Goal: Task Accomplishment & Management: Complete application form

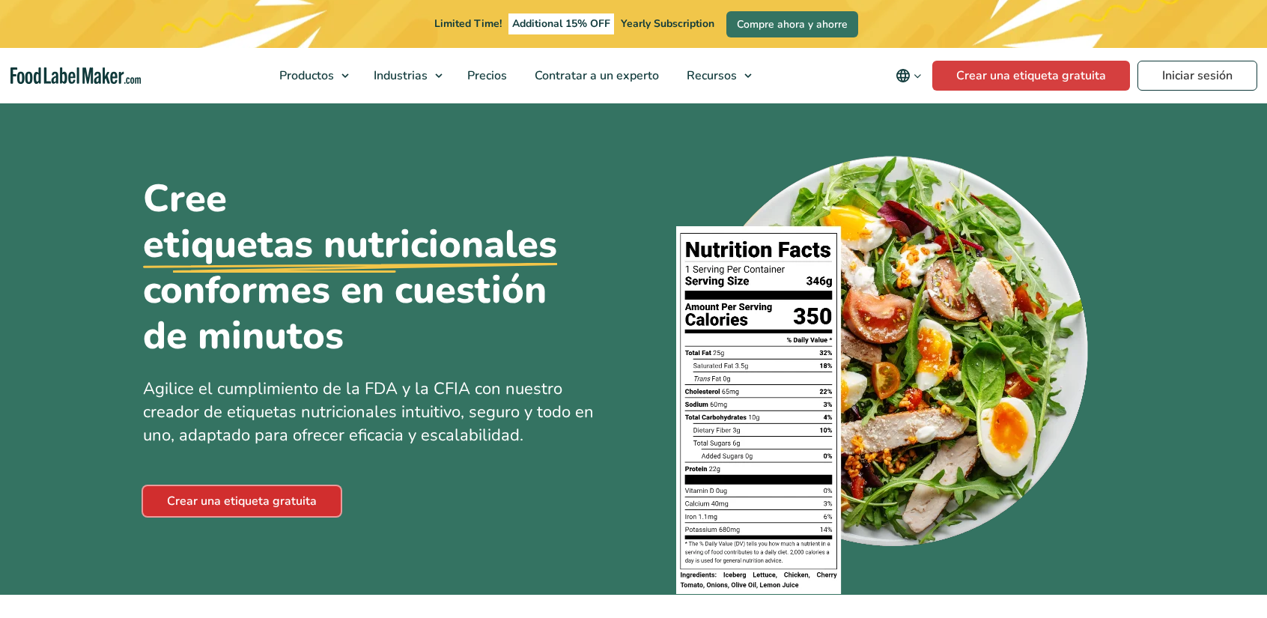
click at [310, 492] on link "Crear una etiqueta gratuita" at bounding box center [242, 501] width 198 height 30
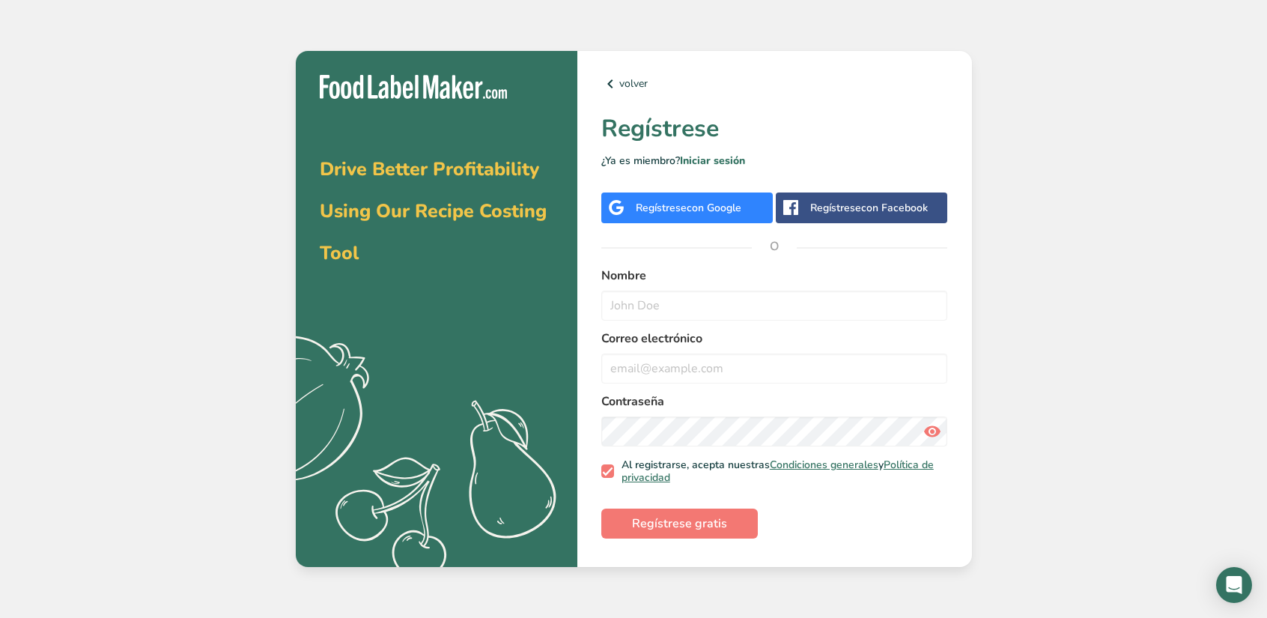
click at [717, 208] on span "con Google" at bounding box center [713, 208] width 55 height 14
click at [656, 210] on div "Regístrese con Google" at bounding box center [688, 208] width 106 height 16
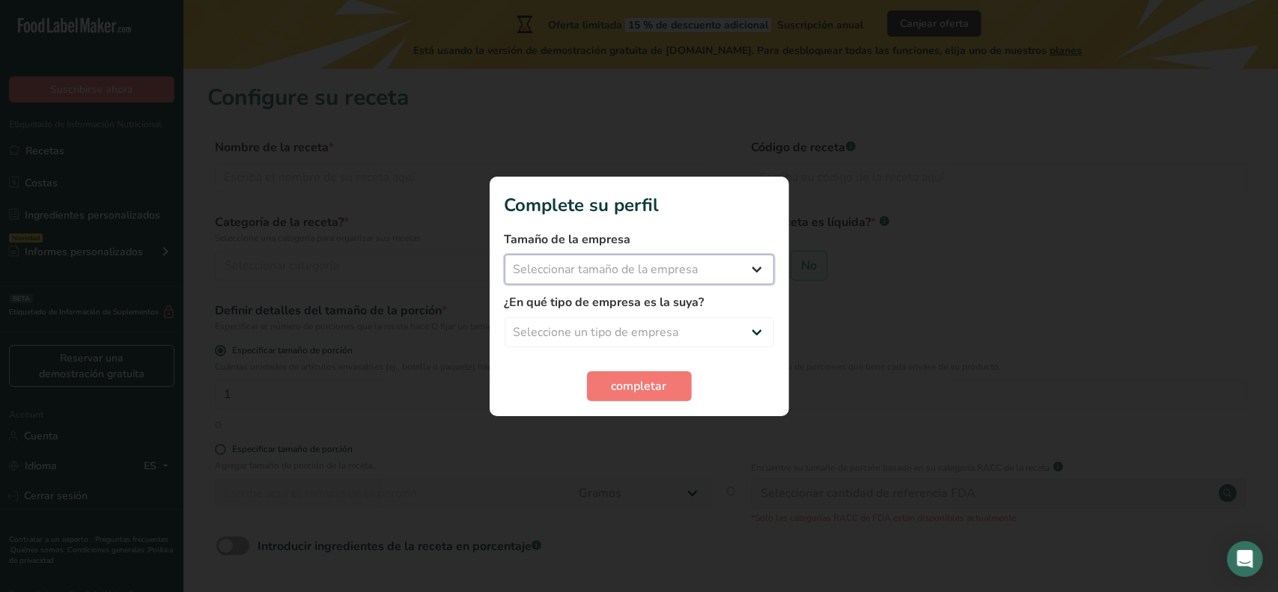
click at [692, 271] on select "Seleccionar tamaño de la empresa Menos de 10 empleados De 10 a 50 empleados De …" at bounding box center [639, 269] width 269 height 30
select select "1"
click at [505, 254] on select "Seleccionar tamaño de la empresa Menos de 10 empleados De 10 a 50 empleados De …" at bounding box center [639, 269] width 269 height 30
click at [666, 332] on select "Seleccione un tipo de empresa Fabricante de alimentos envasados Restaurante y c…" at bounding box center [639, 332] width 269 height 30
select select "1"
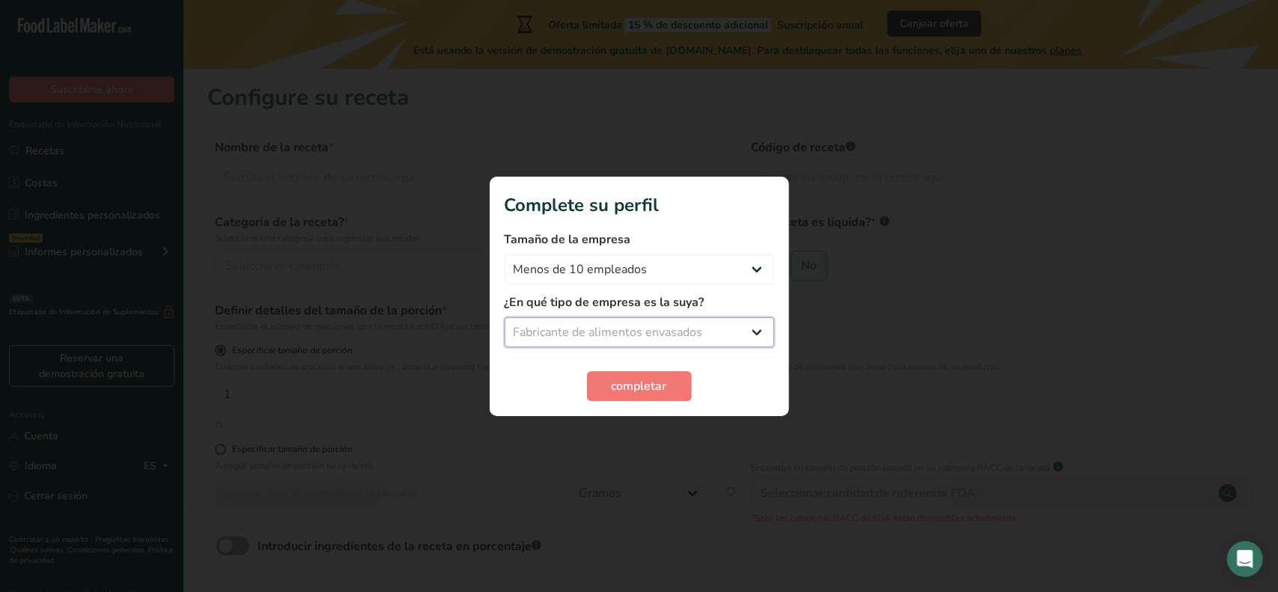
click at [505, 317] on select "Seleccione un tipo de empresa Fabricante de alimentos envasados Restaurante y c…" at bounding box center [639, 332] width 269 height 30
click at [637, 381] on span "completar" at bounding box center [639, 386] width 55 height 18
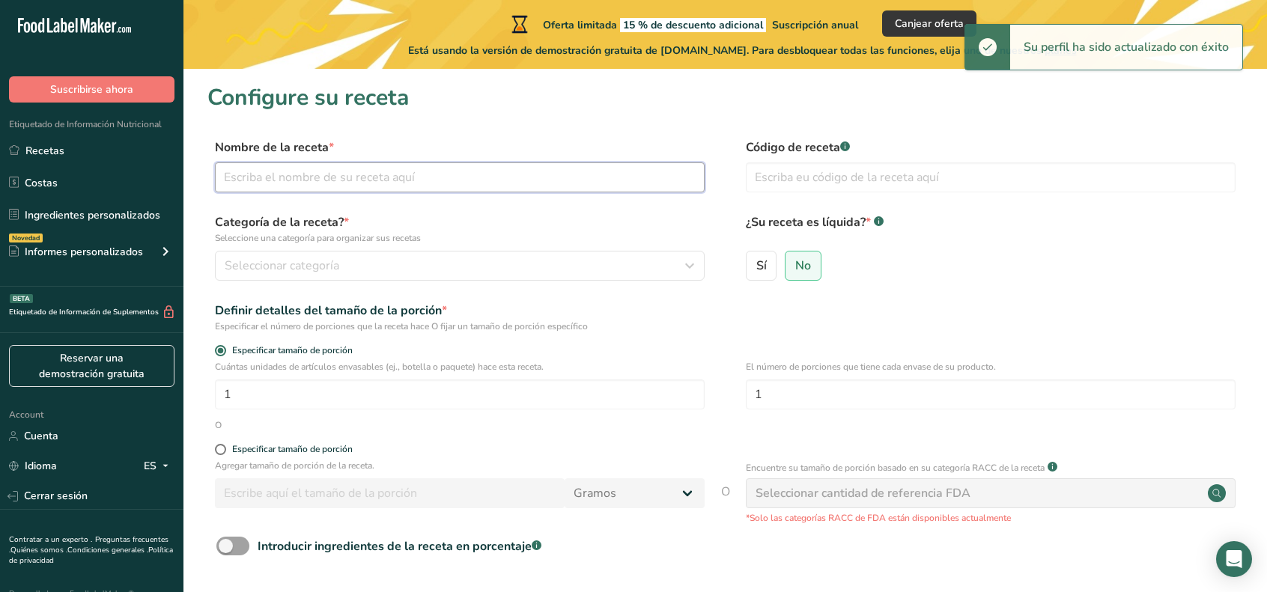
click at [383, 180] on input "text" at bounding box center [460, 177] width 490 height 30
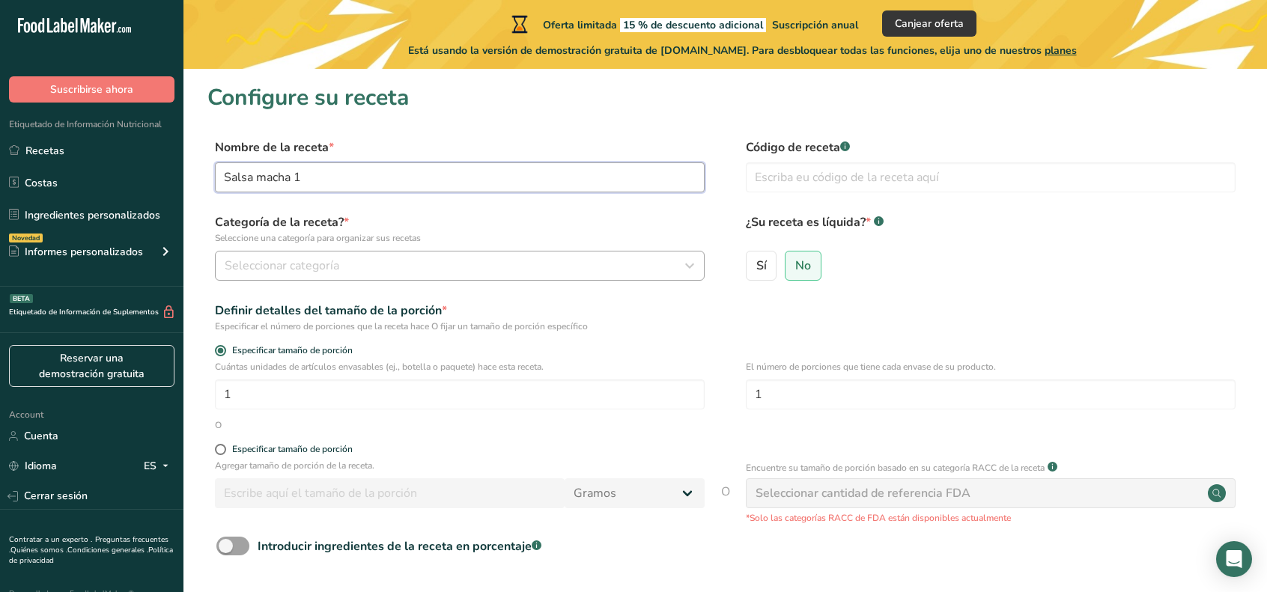
type input "Salsa macha 1"
click at [324, 266] on span "Seleccionar categoría" at bounding box center [282, 266] width 115 height 18
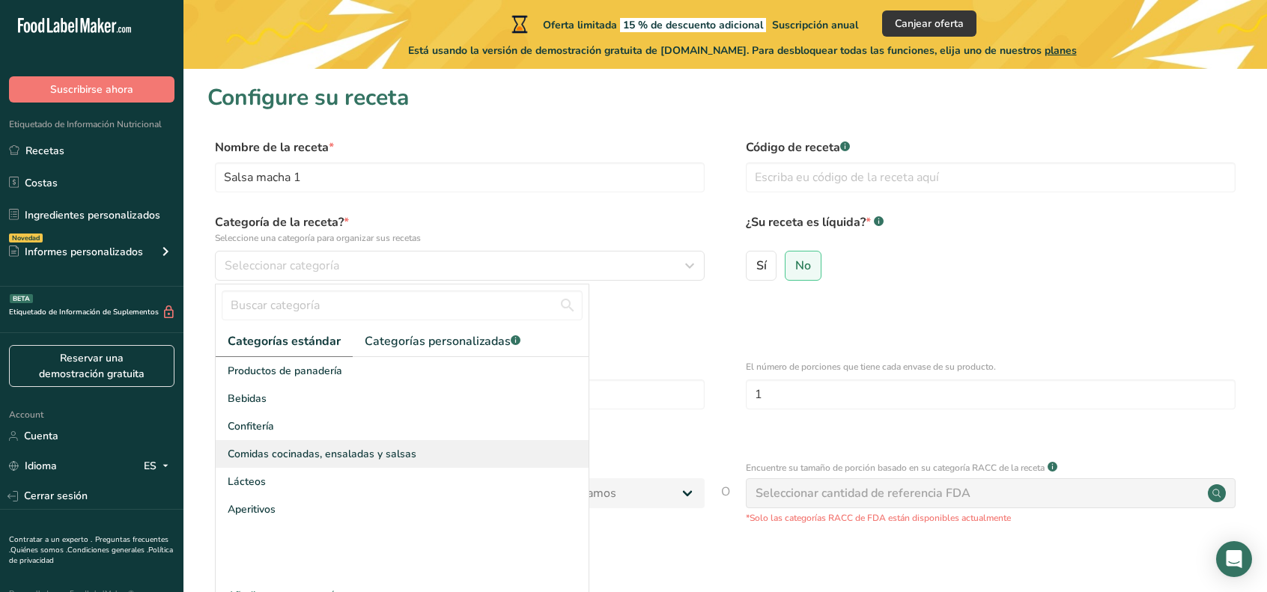
click at [356, 460] on span "Comidas cocinadas, ensaladas y salsas" at bounding box center [322, 454] width 189 height 16
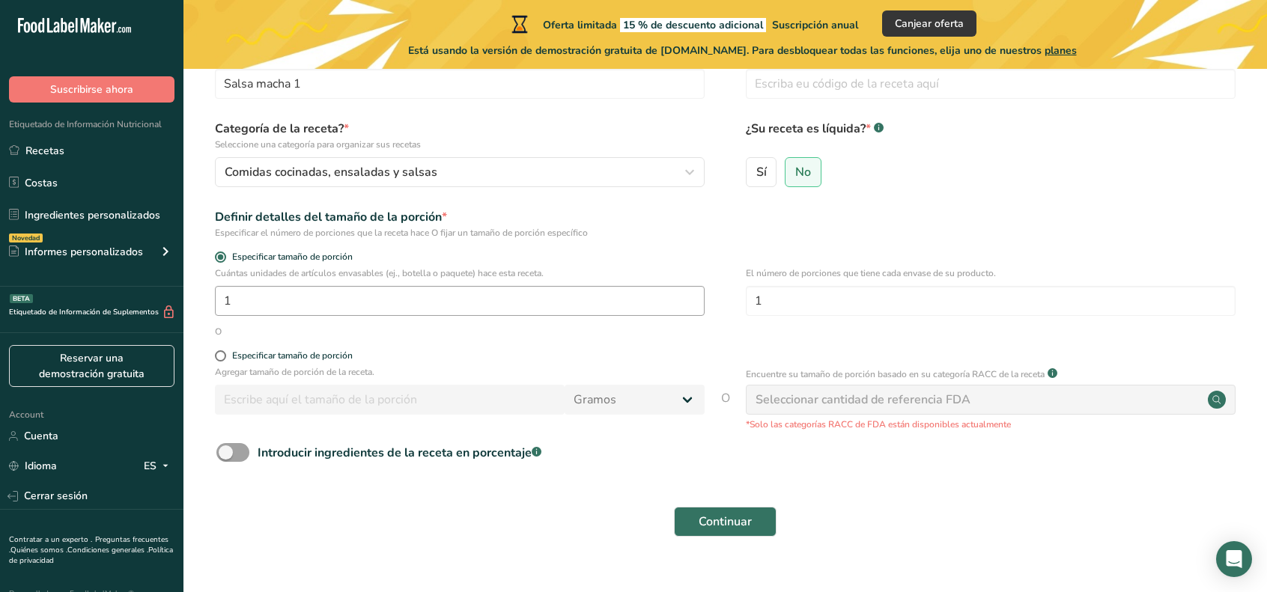
scroll to position [118, 0]
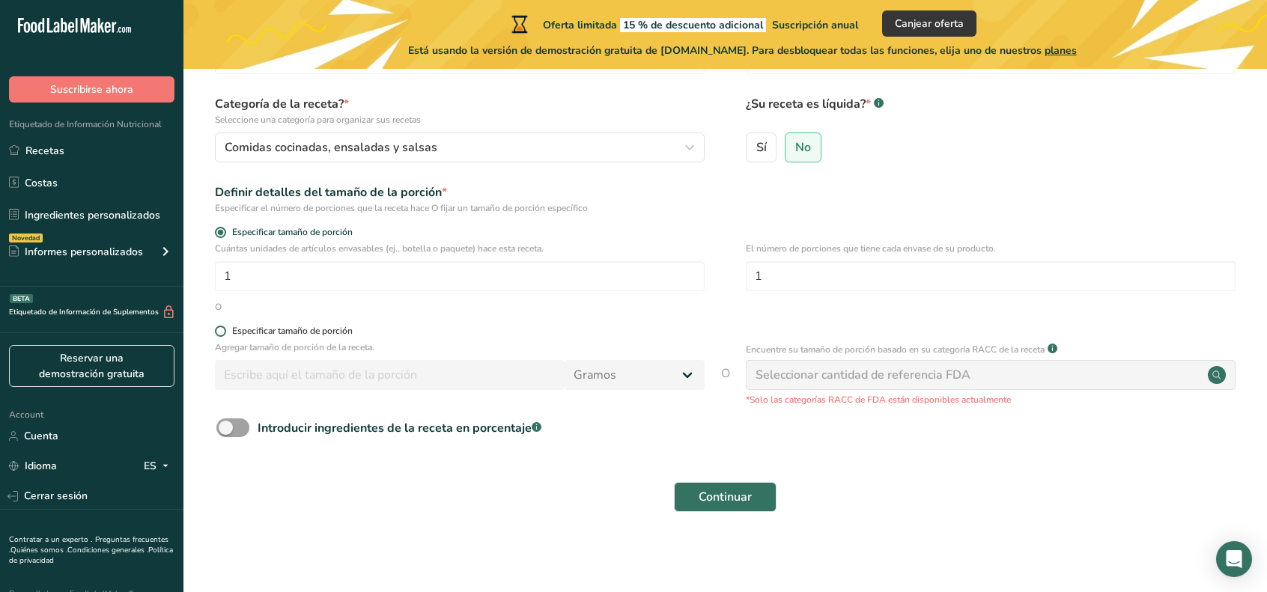
click at [222, 331] on span at bounding box center [220, 331] width 11 height 11
click at [222, 331] on input "Especificar tamaño de porción" at bounding box center [220, 331] width 10 height 10
radio input "true"
radio input "false"
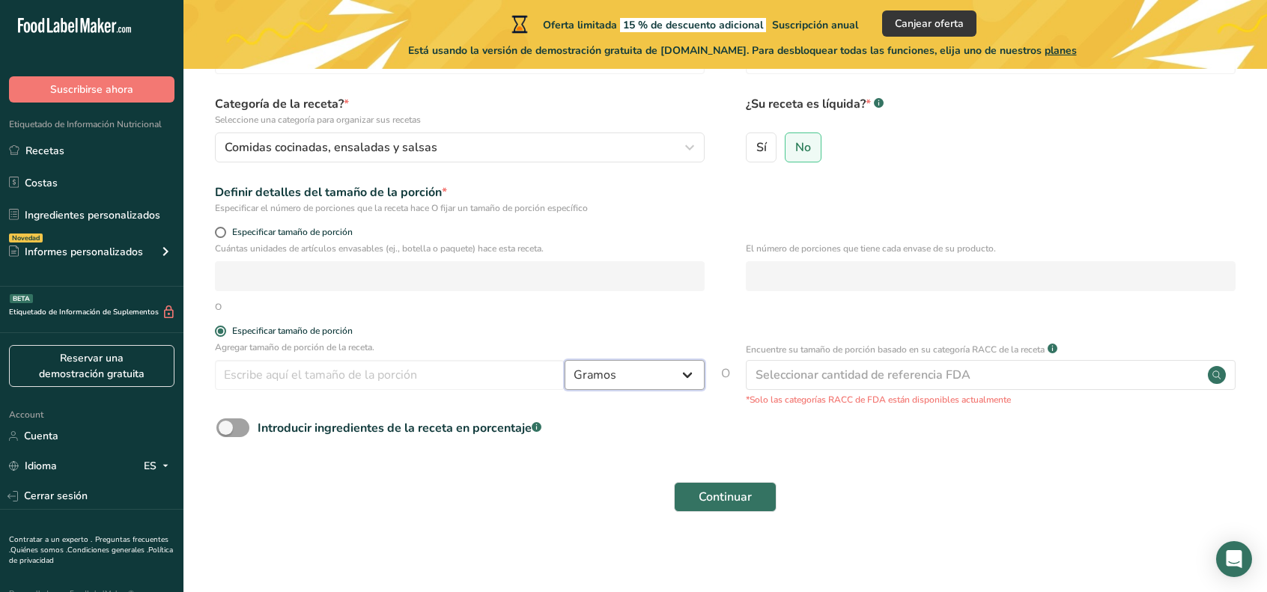
click at [672, 383] on select "Gramos kg mg mcg libras onza litro mL onza líquida cucharada cucharadita taza C…" at bounding box center [634, 375] width 140 height 30
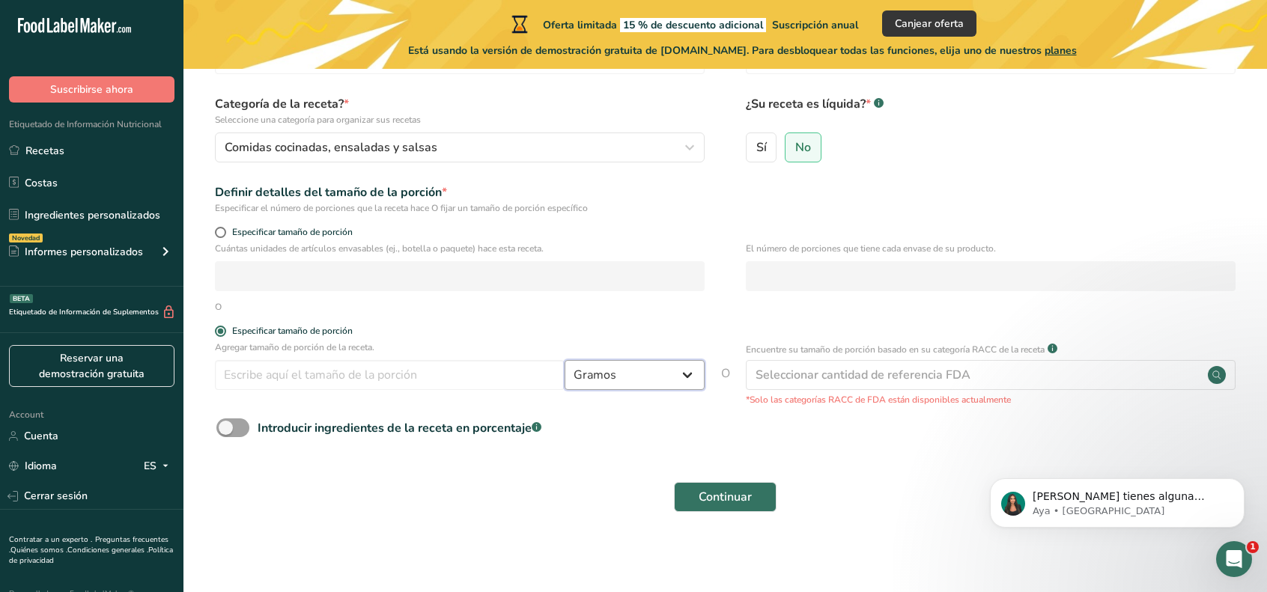
scroll to position [0, 0]
click at [564, 360] on select "Gramos kg mg mcg libras onza litro mL onza líquida cucharada cucharadita taza C…" at bounding box center [634, 375] width 140 height 30
click at [330, 383] on input "number" at bounding box center [390, 375] width 350 height 30
type input "250"
click at [230, 429] on span at bounding box center [232, 427] width 33 height 19
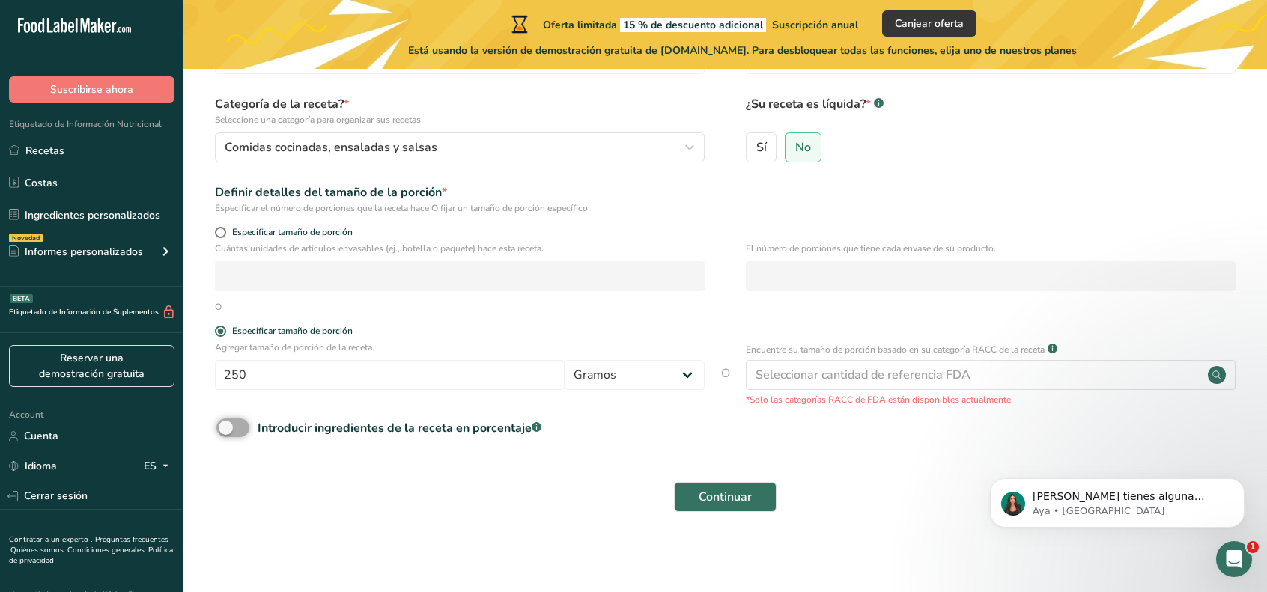
click at [226, 429] on input "Introducir ingredientes de la receta en porcentaje .a-a{fill:#347362;}.b-a{fill…" at bounding box center [221, 428] width 10 height 10
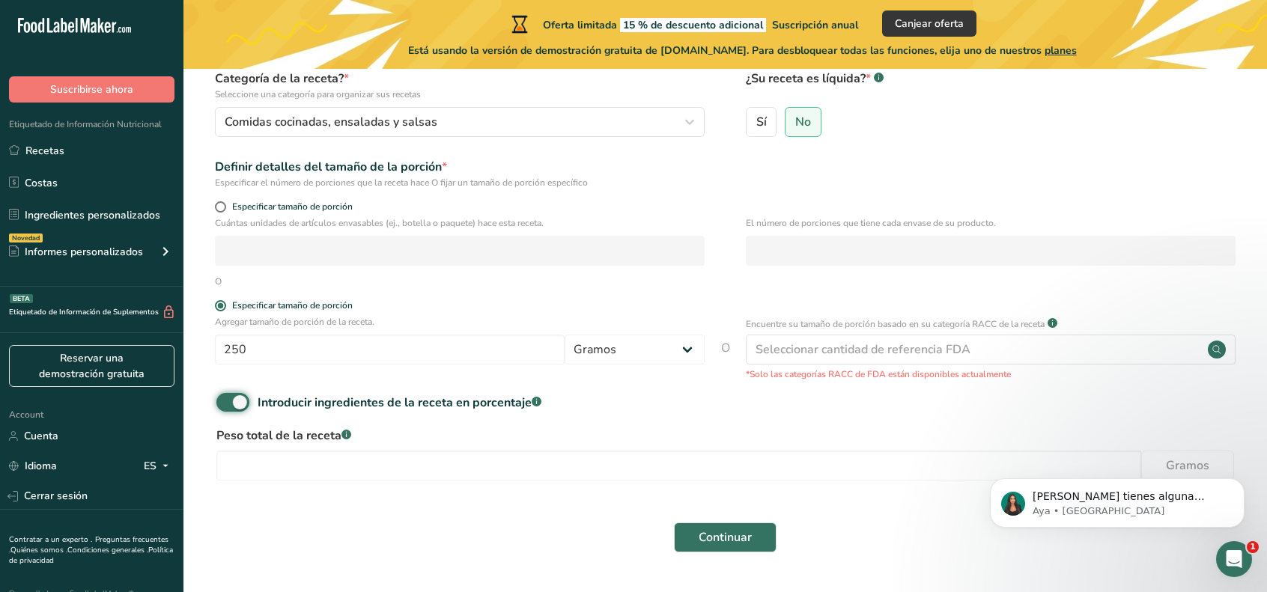
scroll to position [148, 0]
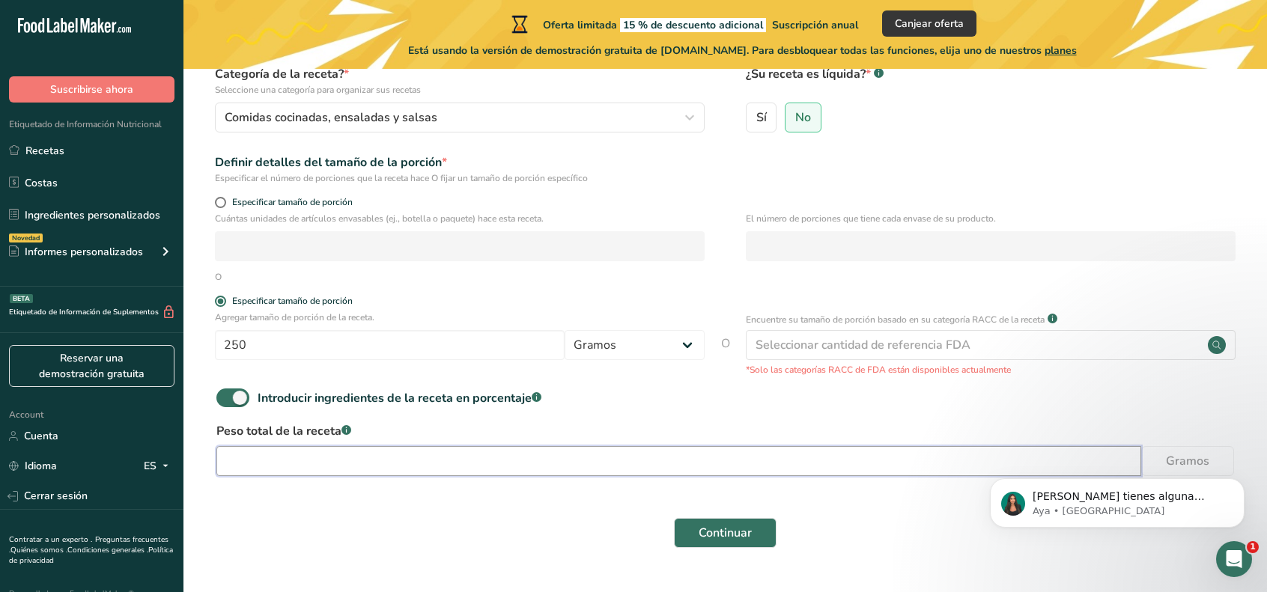
click at [380, 454] on input "number" at bounding box center [678, 461] width 924 height 30
click at [239, 400] on span at bounding box center [232, 397] width 33 height 19
click at [226, 400] on input "Introducir ingredientes de la receta en porcentaje .a-a{fill:#347362;}.b-a{fill…" at bounding box center [221, 398] width 10 height 10
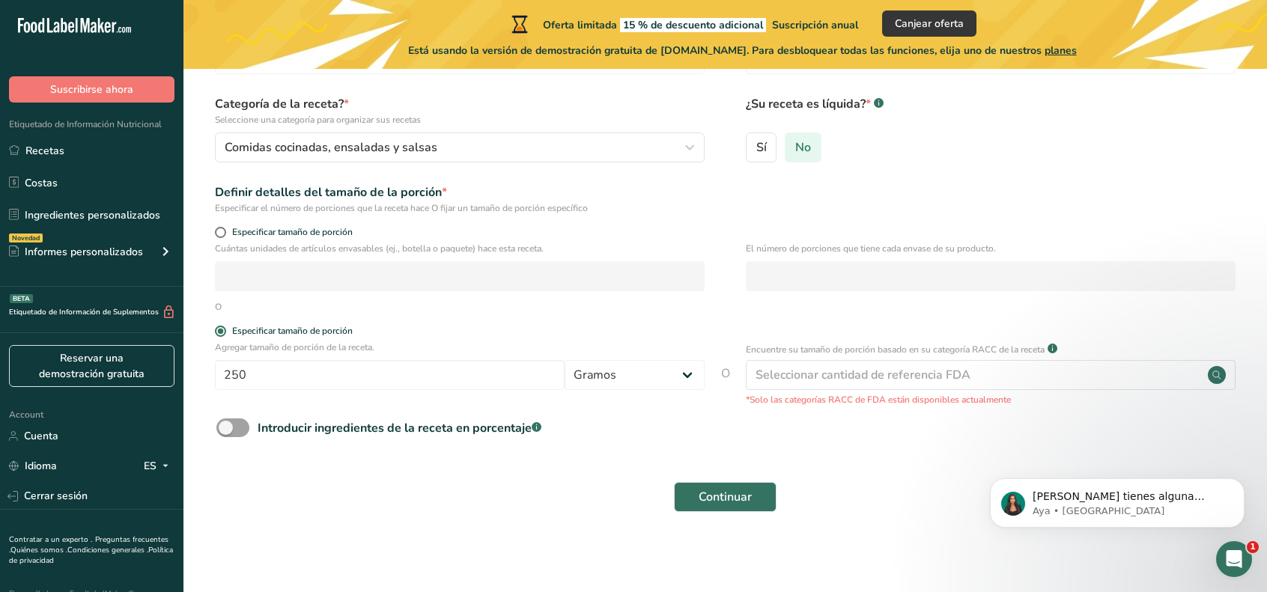
click at [808, 148] on span "No" at bounding box center [803, 147] width 16 height 15
click at [795, 148] on input "No" at bounding box center [790, 147] width 10 height 10
click at [232, 428] on span at bounding box center [232, 427] width 33 height 19
click at [226, 428] on input "Introducir ingredientes de la receta en porcentaje .a-a{fill:#347362;}.b-a{fill…" at bounding box center [221, 428] width 10 height 10
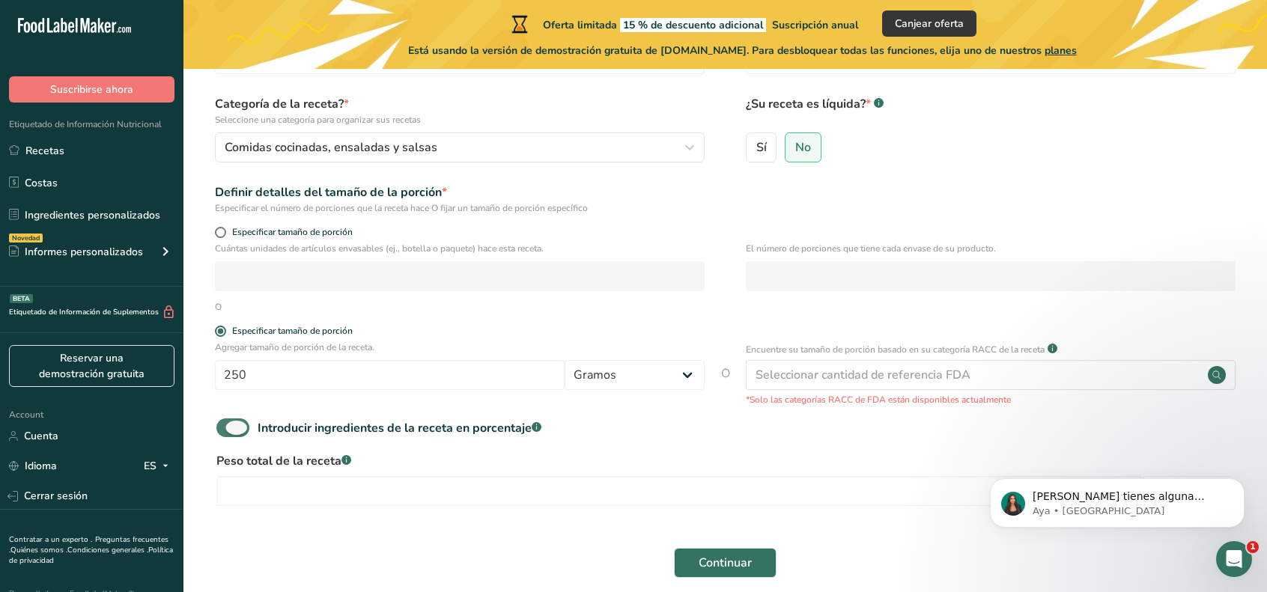
click at [244, 435] on span at bounding box center [232, 427] width 33 height 19
click at [226, 433] on input "Introducir ingredientes de la receta en porcentaje .a-a{fill:#347362;}.b-a{fill…" at bounding box center [221, 428] width 10 height 10
checkbox input "false"
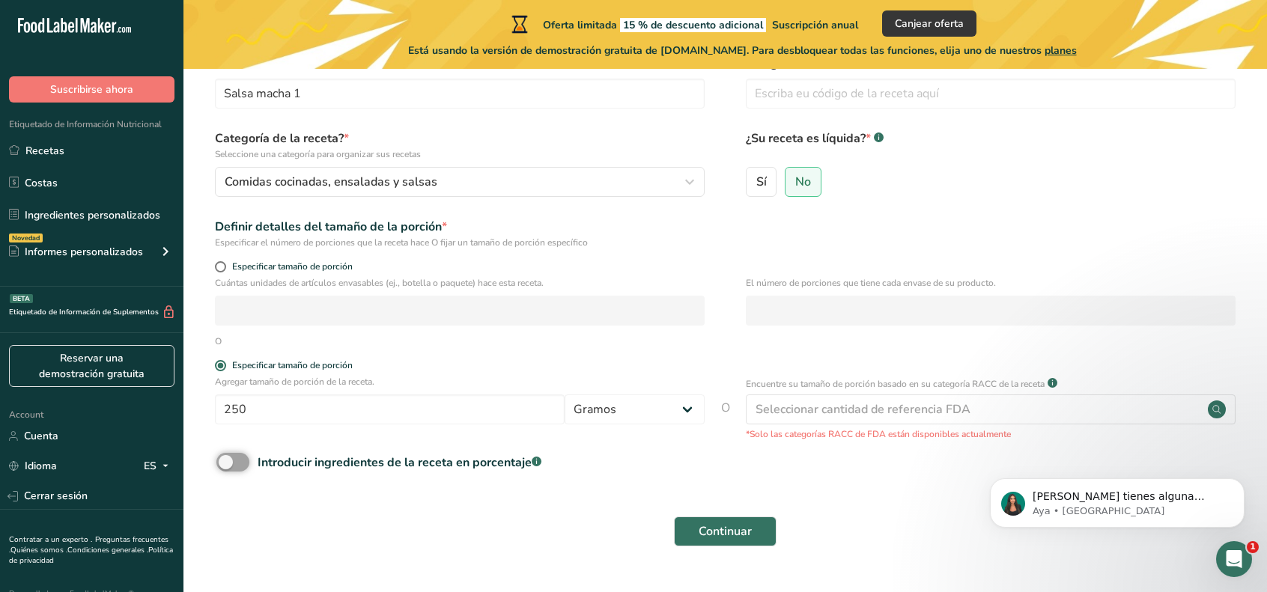
scroll to position [0, 0]
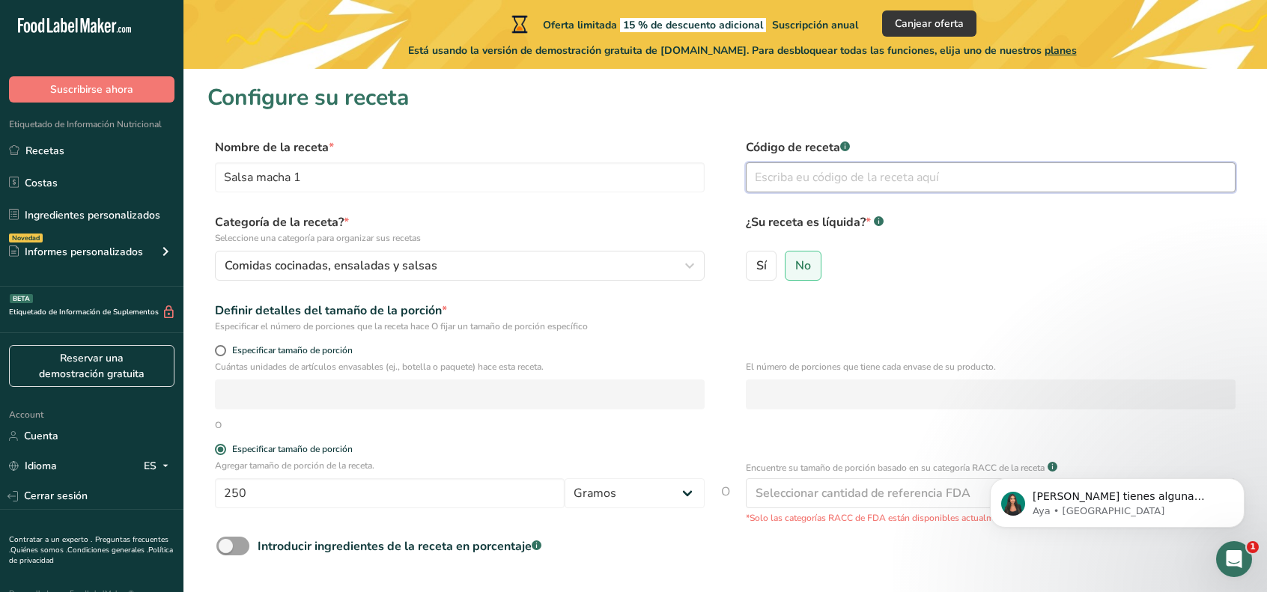
click at [829, 189] on input "text" at bounding box center [991, 177] width 490 height 30
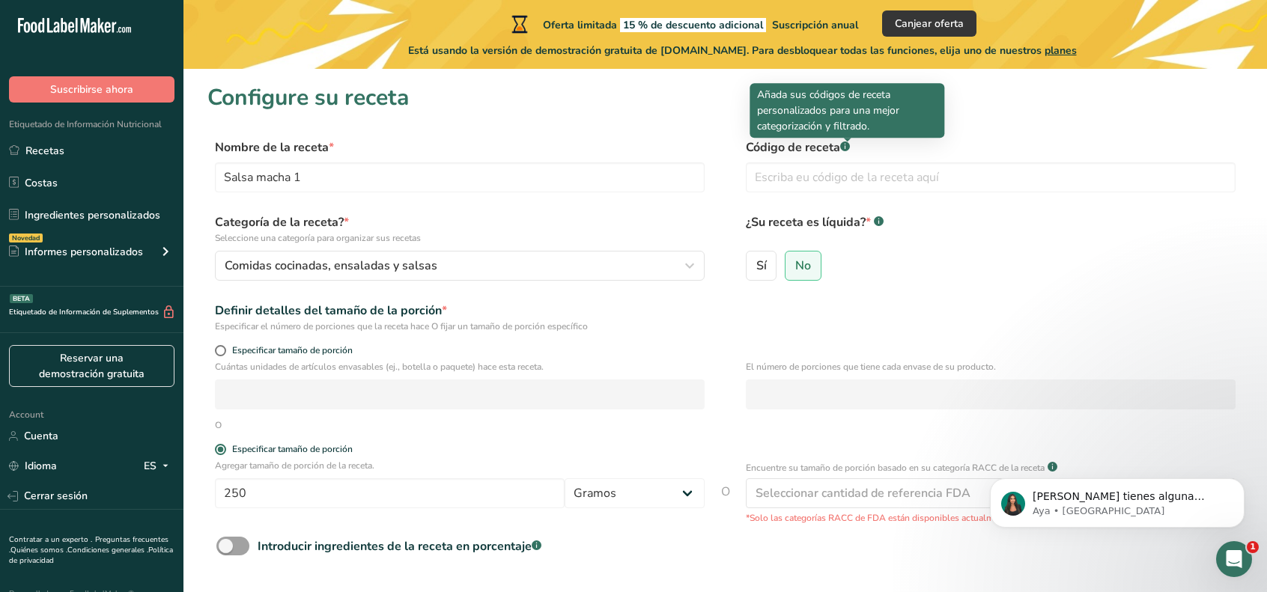
click at [843, 147] on rect at bounding box center [845, 146] width 10 height 10
click at [844, 145] on div at bounding box center [847, 141] width 7 height 7
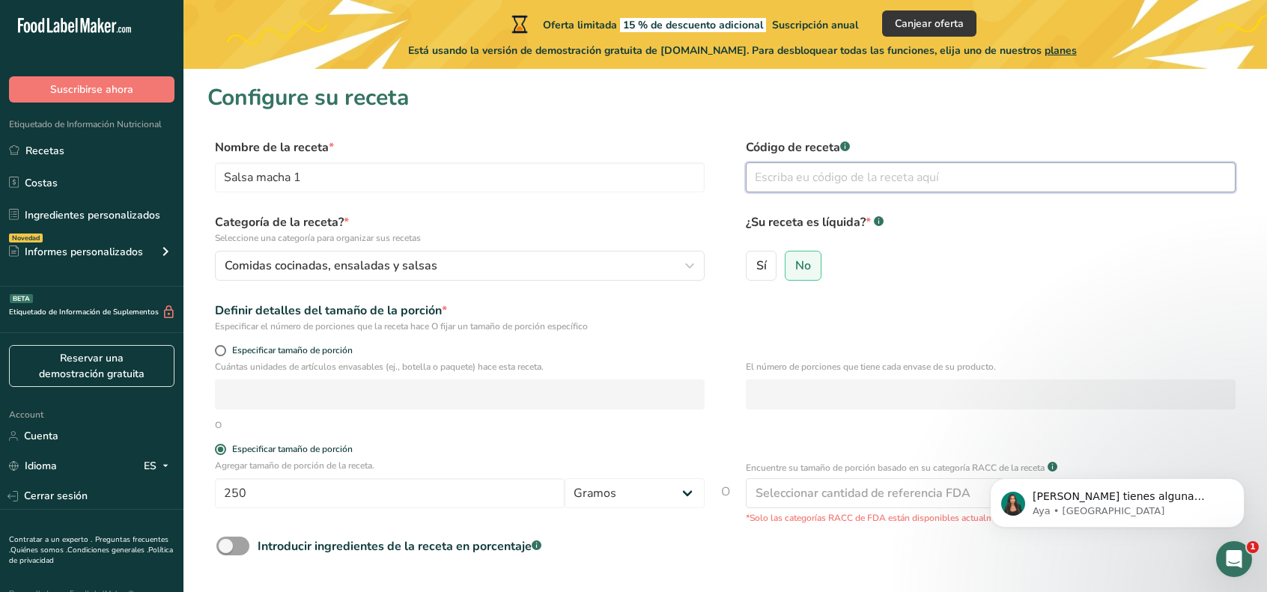
click at [877, 186] on input "text" at bounding box center [991, 177] width 490 height 30
type input "1"
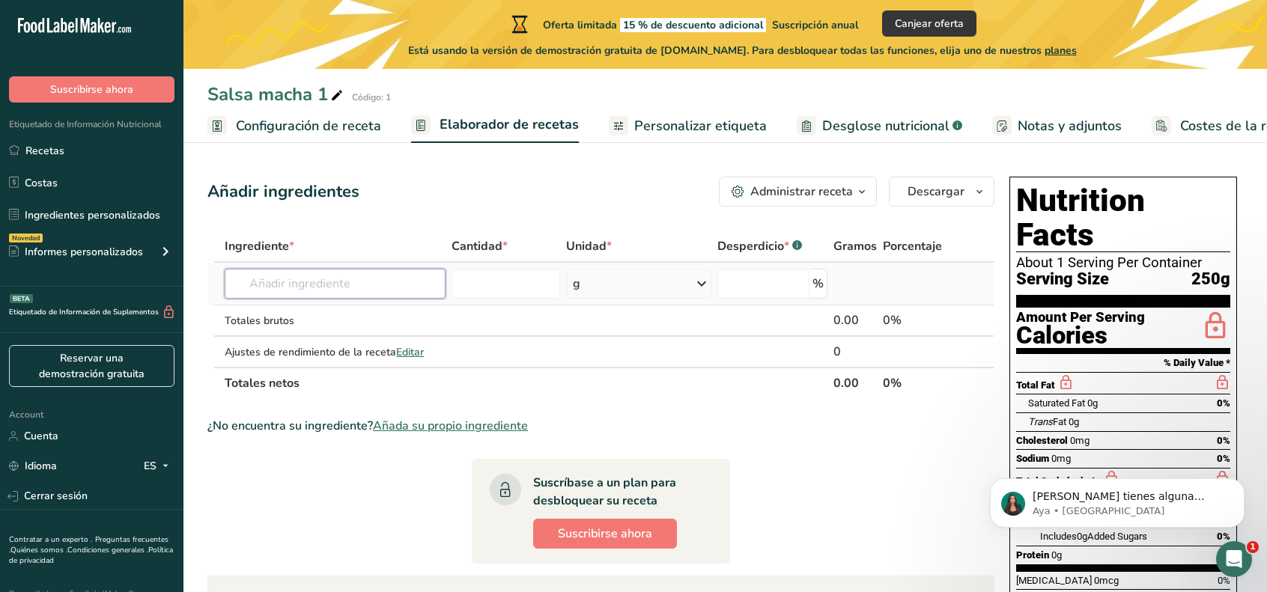
click at [394, 285] on input "text" at bounding box center [335, 284] width 221 height 30
type input "Ajo en polvo"
click at [380, 320] on p "2020 Especias, ajo en polvo" at bounding box center [309, 314] width 144 height 16
type input "Spices, garlic powder"
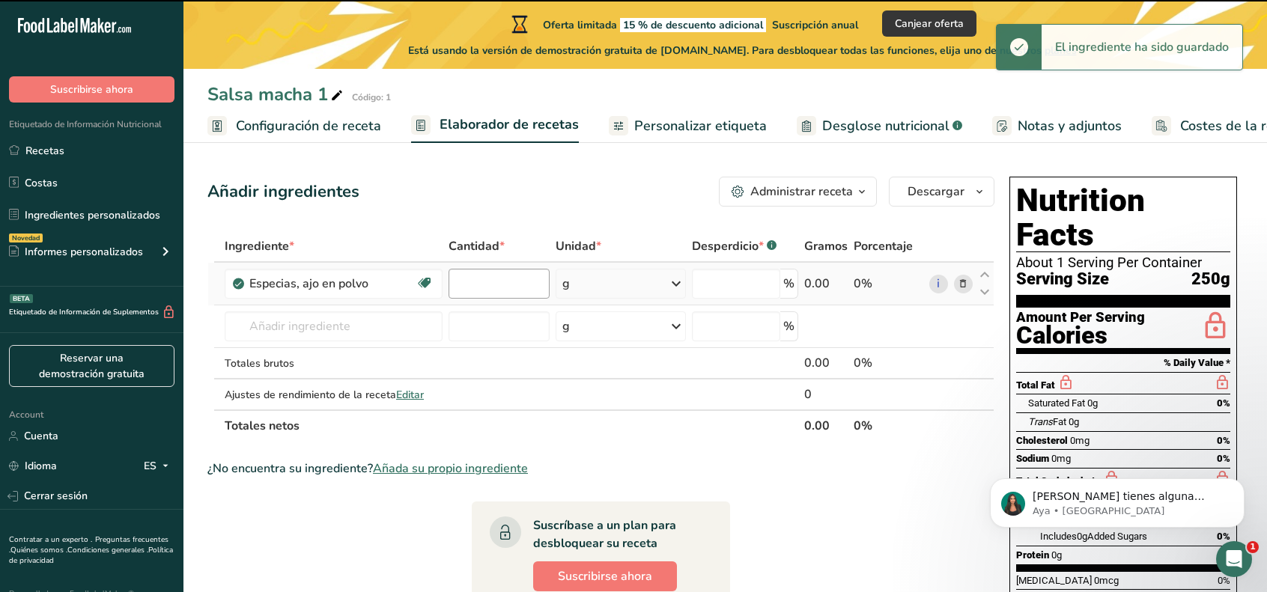
type input "0"
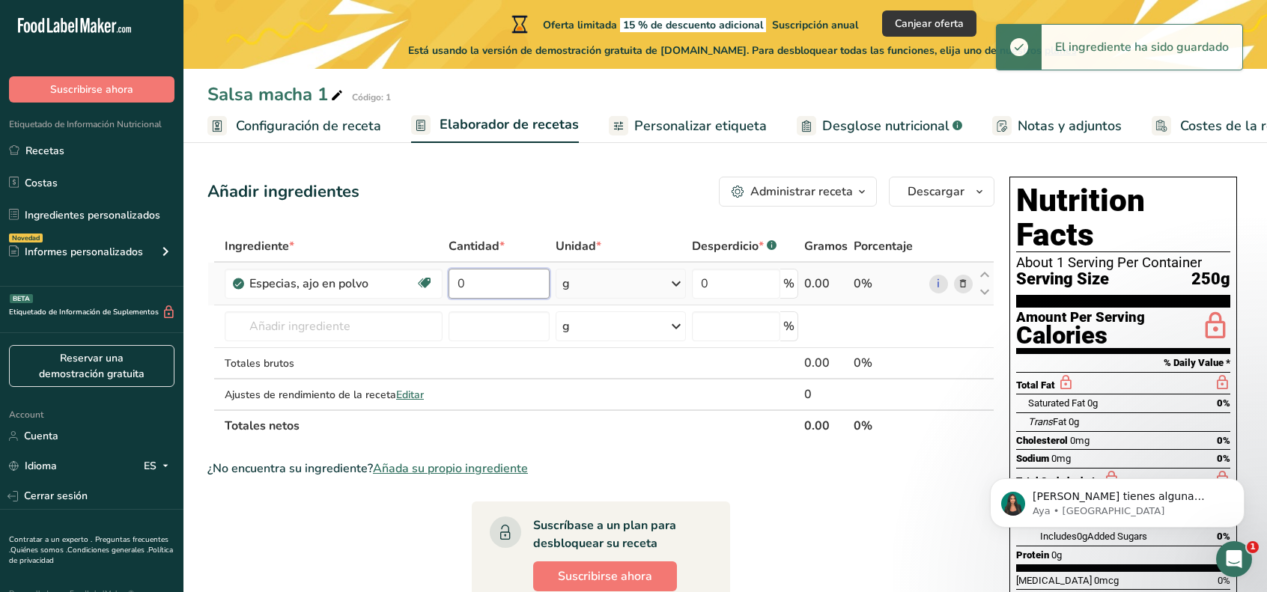
click at [529, 285] on input "0" at bounding box center [498, 284] width 101 height 30
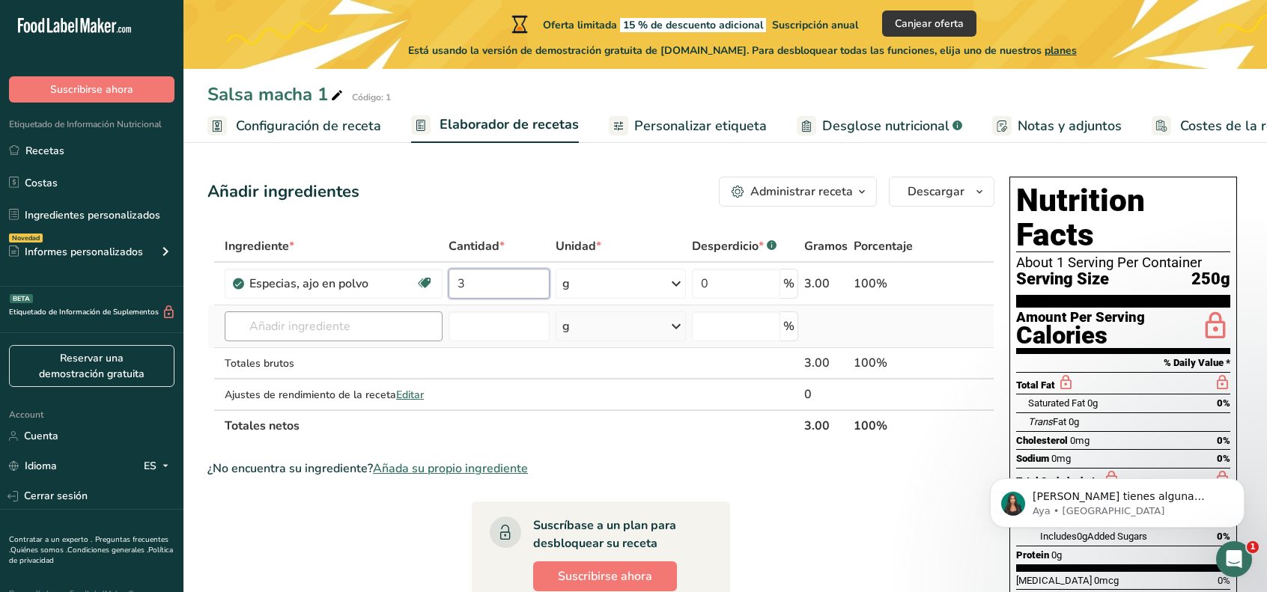
type input "3"
click at [377, 321] on div "Ingrediente * Cantidad * Unidad * Desperdicio * .a-a{fill:#347362;}.b-a{fill:#f…" at bounding box center [600, 336] width 787 height 211
type input "a"
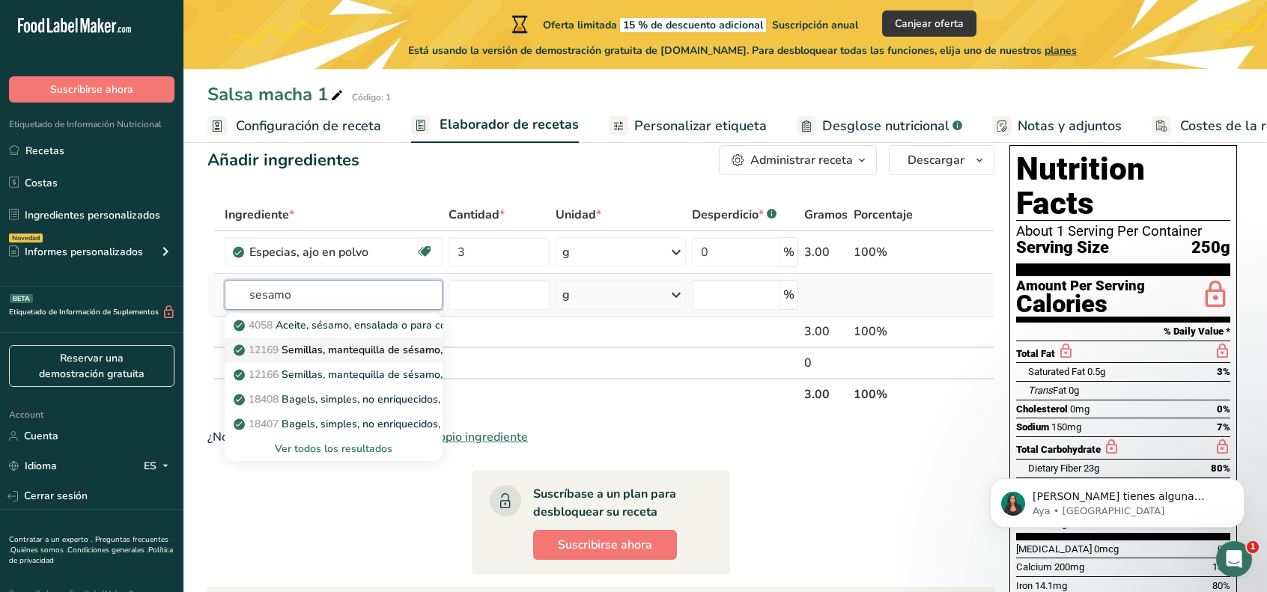
scroll to position [31, 0]
drag, startPoint x: 314, startPoint y: 290, endPoint x: 209, endPoint y: 309, distance: 107.2
click at [209, 309] on tr "sesamo 4058 Aceite, sésamo, ensalada o para cocinar 12169 Semillas, mantequilla…" at bounding box center [600, 296] width 785 height 43
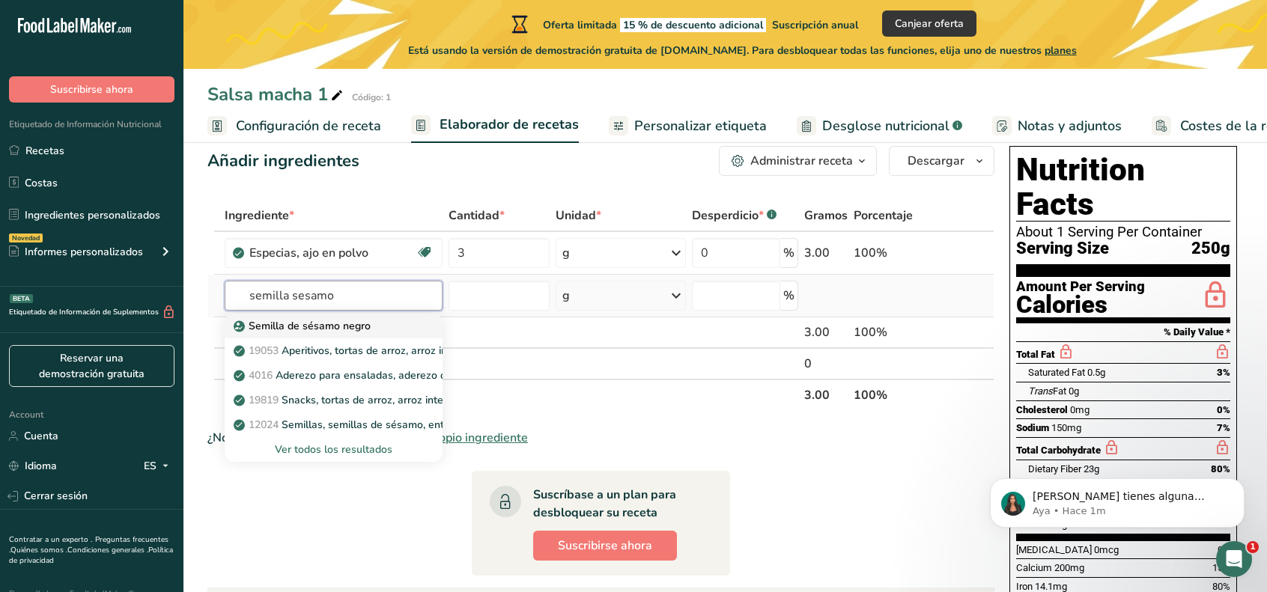
type input "semilla sesamo"
click at [365, 329] on p "Semilla de sésamo negro" at bounding box center [304, 326] width 134 height 16
type input "Black Sesame Seed"
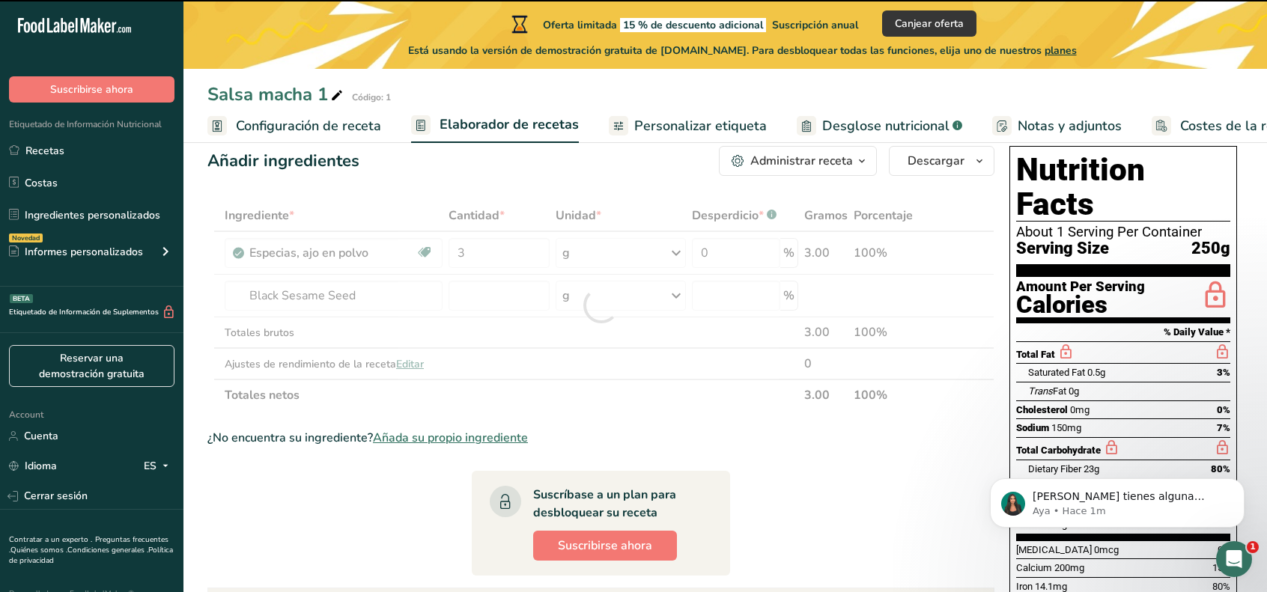
type input "0"
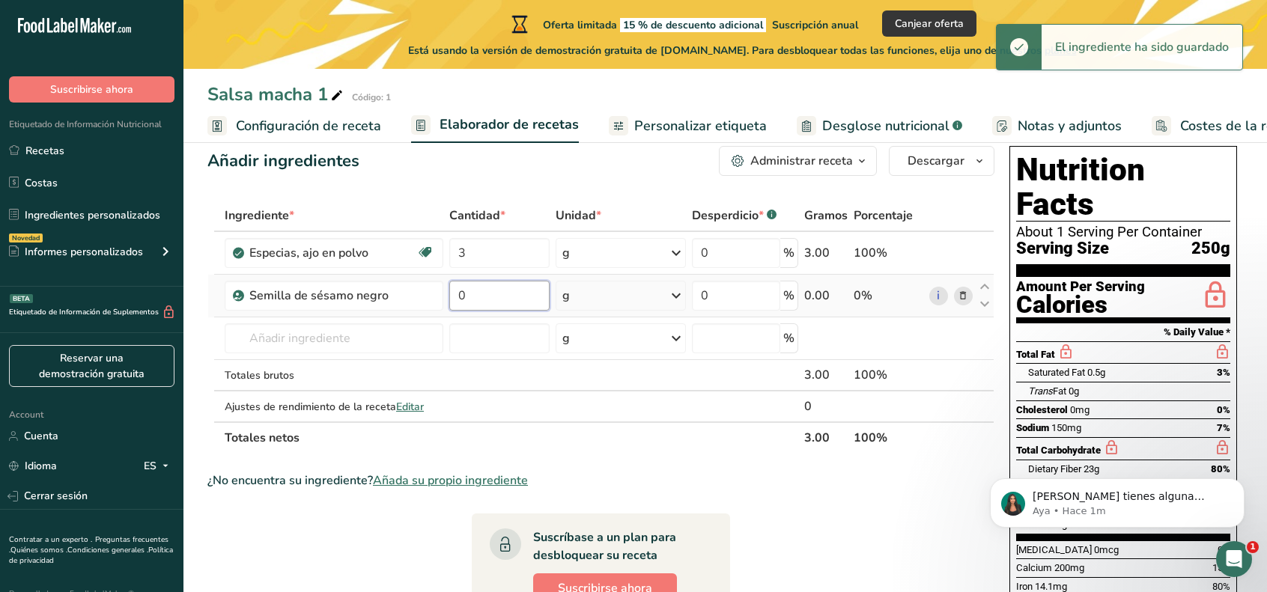
click at [512, 307] on input "0" at bounding box center [499, 296] width 100 height 30
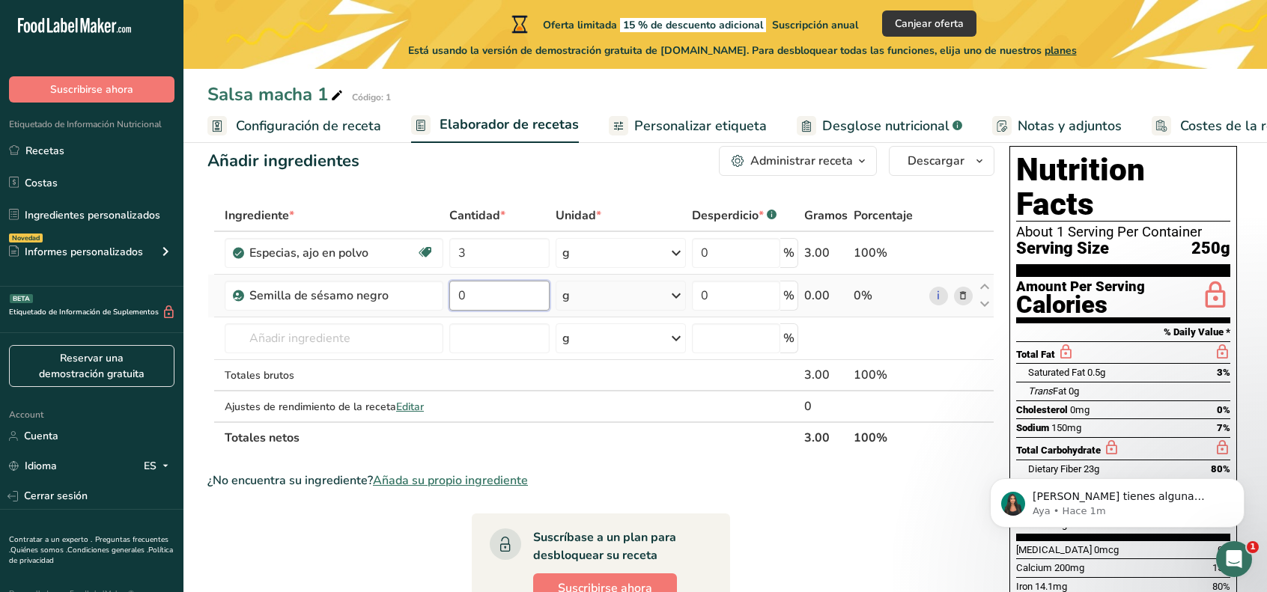
click at [512, 307] on input "0" at bounding box center [499, 296] width 100 height 30
type input "40"
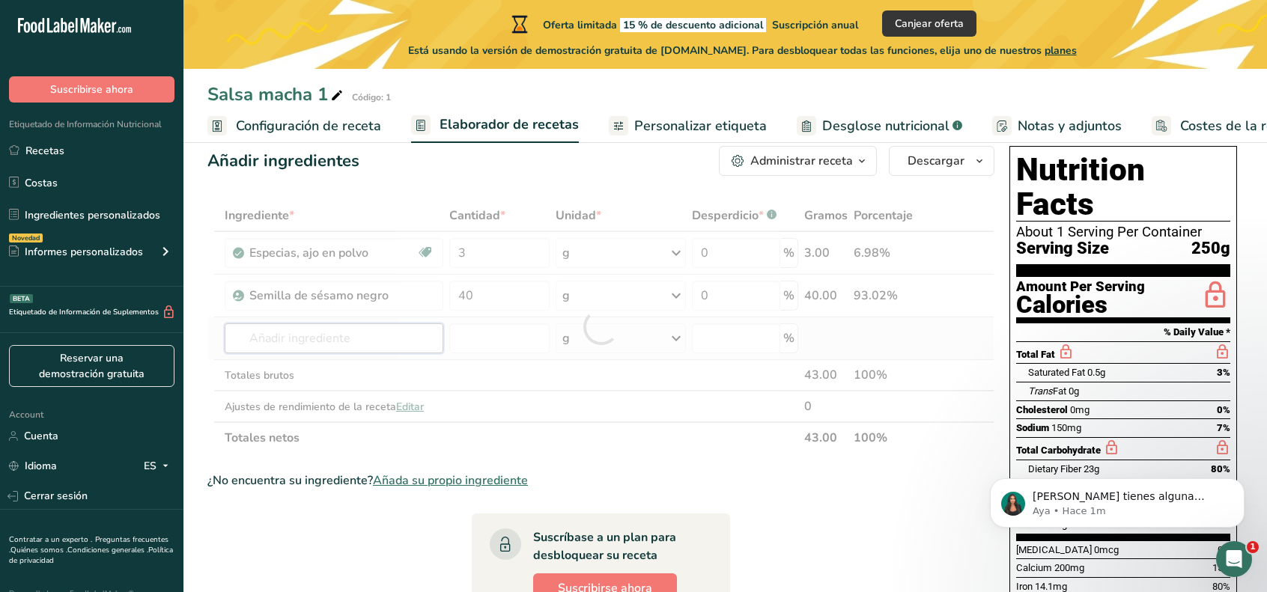
click at [376, 324] on div "Ingrediente * Cantidad * Unidad * Desperdicio * .a-a{fill:#347362;}.b-a{fill:#f…" at bounding box center [600, 327] width 787 height 254
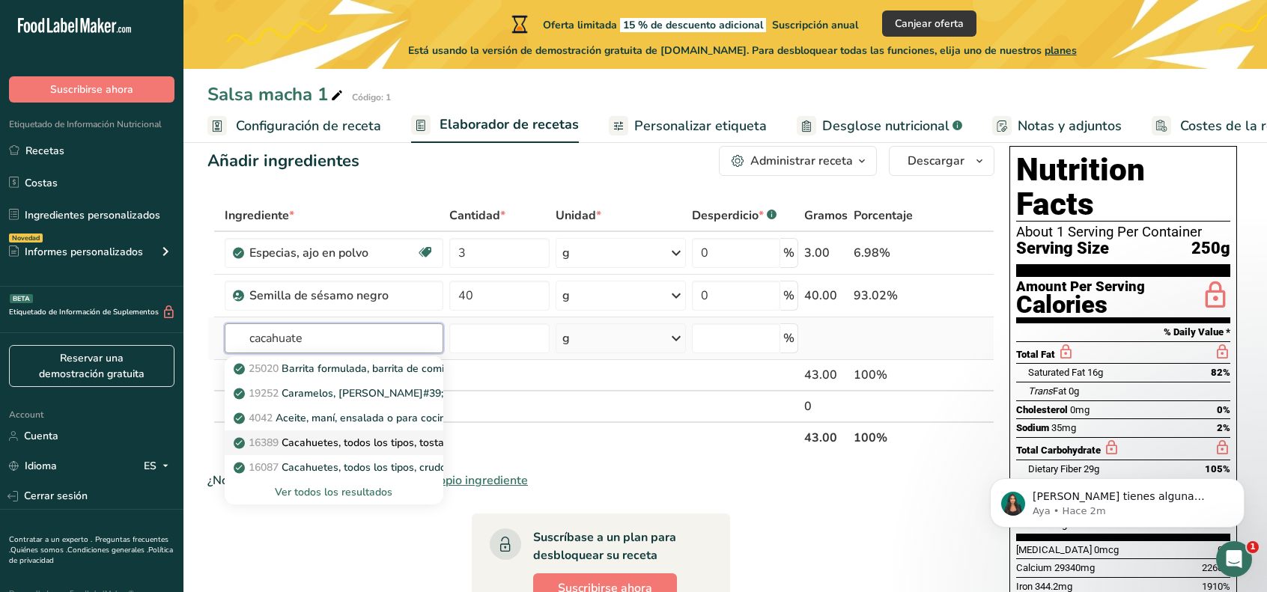
type input "cacahuate"
click at [376, 439] on p "16389 Cacahuetes, todos los tipos, tostados en aceite, sin sal" at bounding box center [391, 443] width 308 height 16
type input "Peanuts, all types, oil-roasted, without salt"
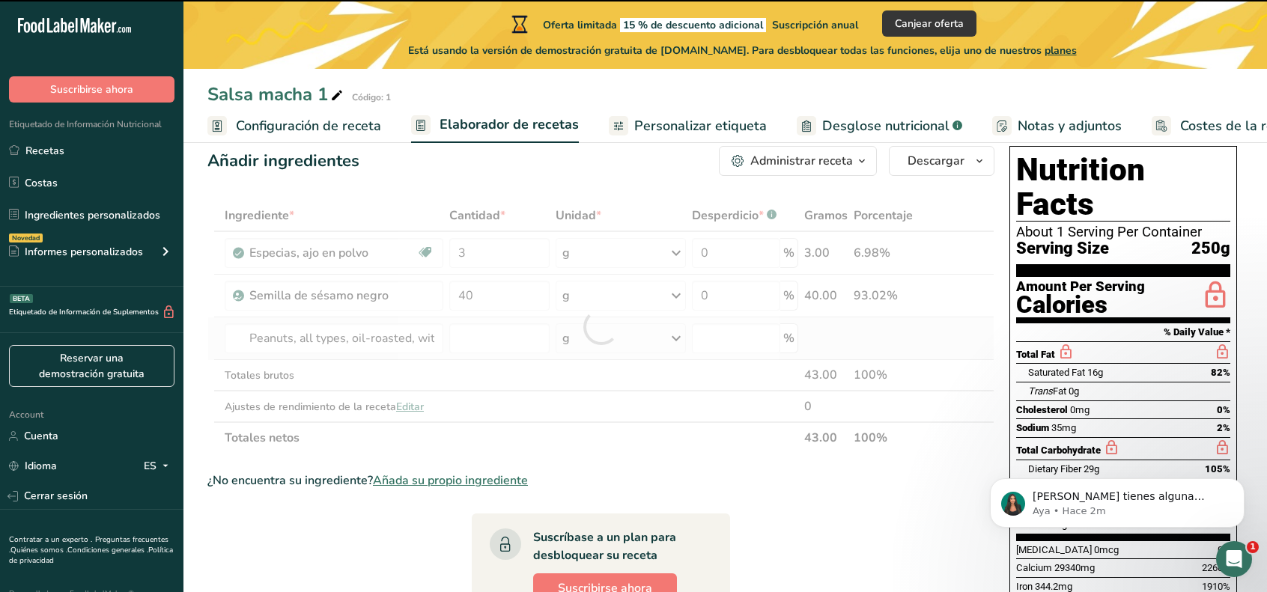
type input "0"
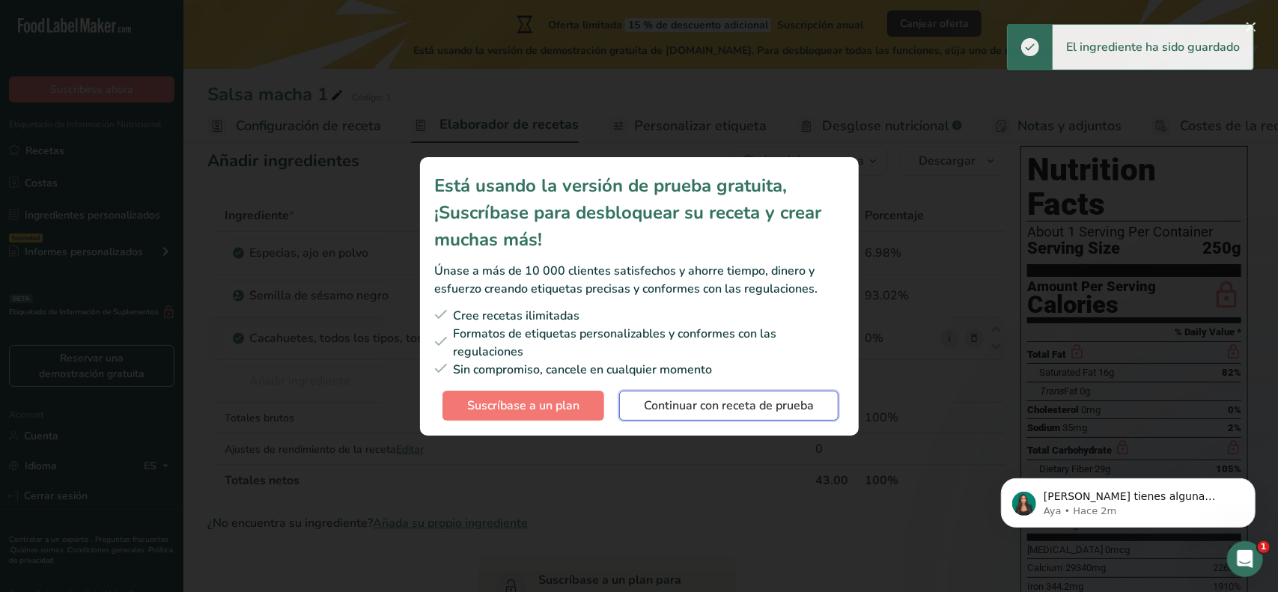
click at [662, 400] on span "Continuar con receta de prueba" at bounding box center [729, 406] width 170 height 18
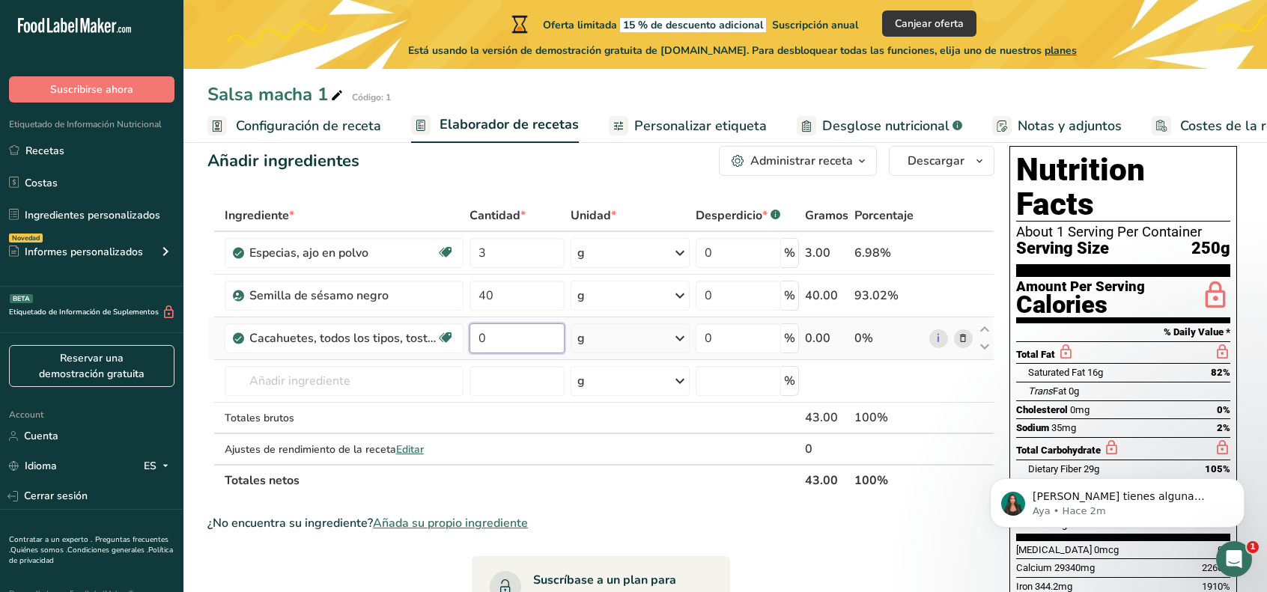
click at [517, 344] on input "0" at bounding box center [516, 338] width 95 height 30
type input "46"
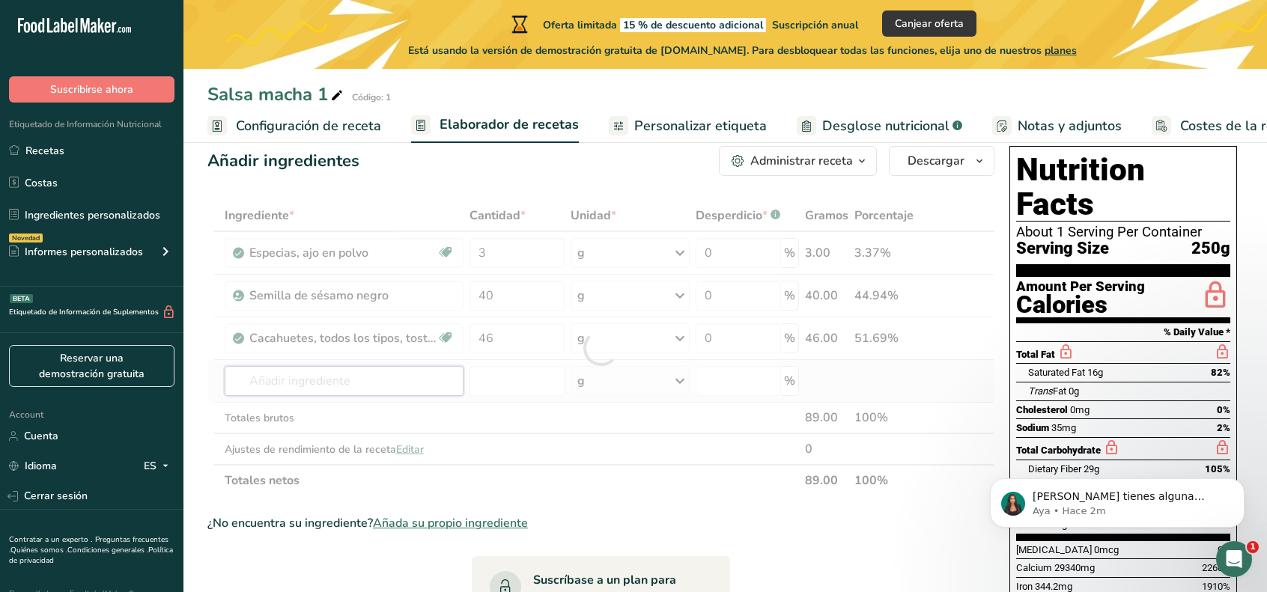
click at [356, 391] on div "Ingrediente * Cantidad * Unidad * Desperdicio * .a-a{fill:#347362;}.b-a{fill:#f…" at bounding box center [600, 348] width 787 height 296
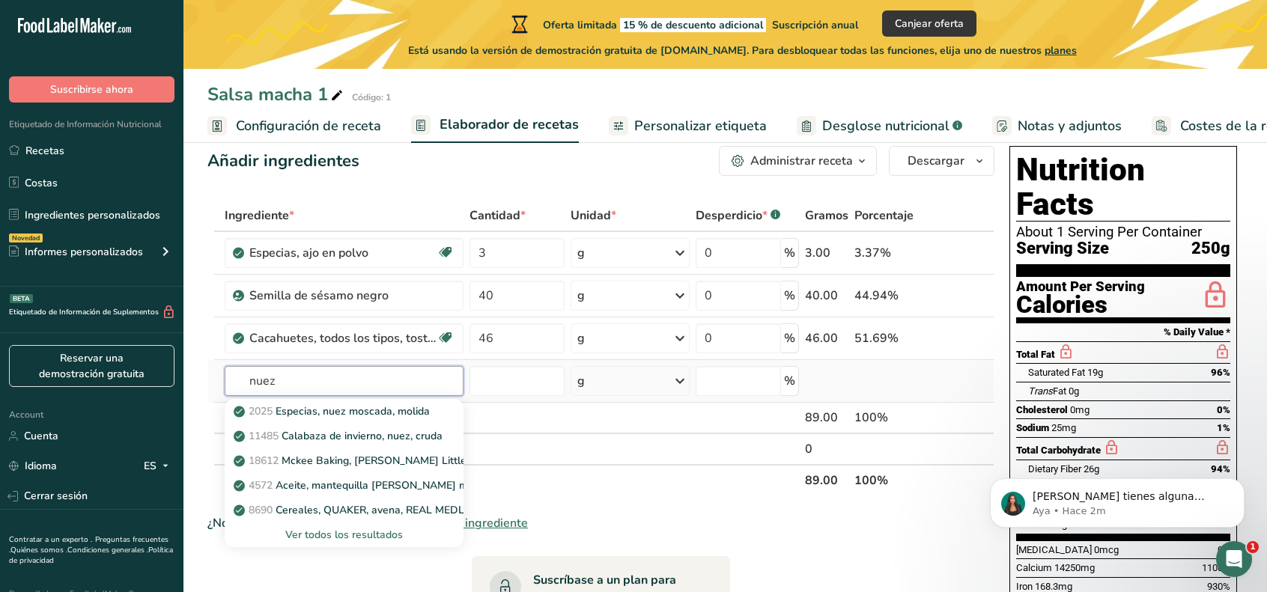
type input "nuez"
click at [352, 529] on div "Ver todos los resultados" at bounding box center [344, 535] width 215 height 16
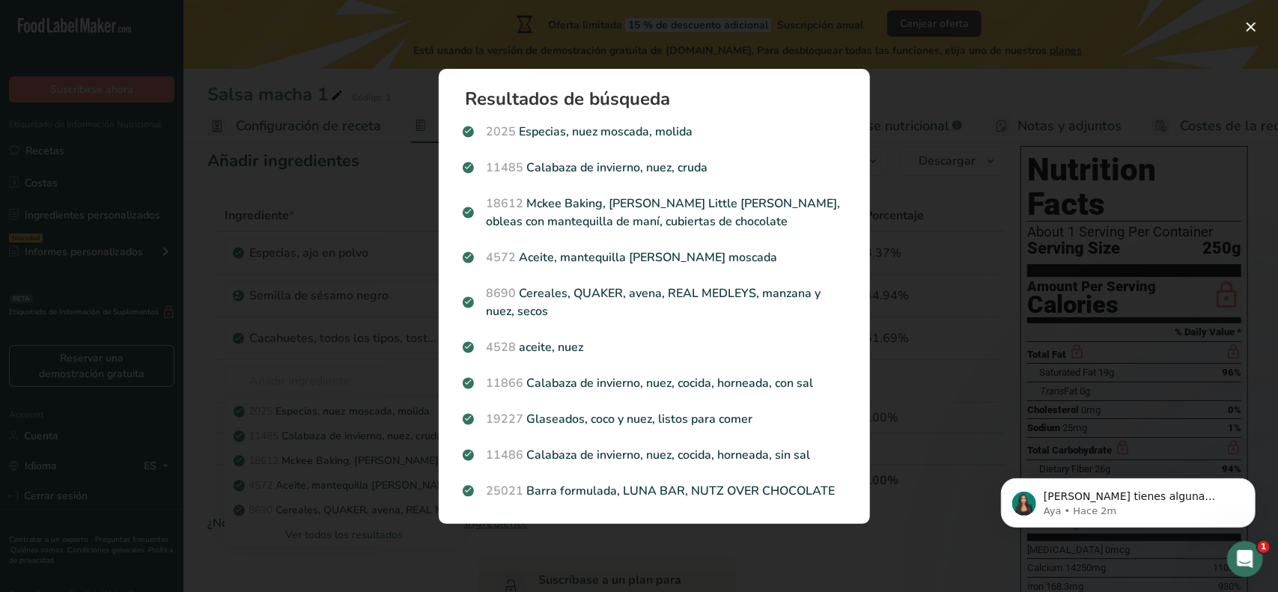
click at [416, 273] on div "Resultados de búsqueda 2025 Especias, nuez moscada, molida 11485 Calabaza de in…" at bounding box center [654, 296] width 479 height 503
click at [1249, 24] on button "Search results modal" at bounding box center [1251, 27] width 24 height 24
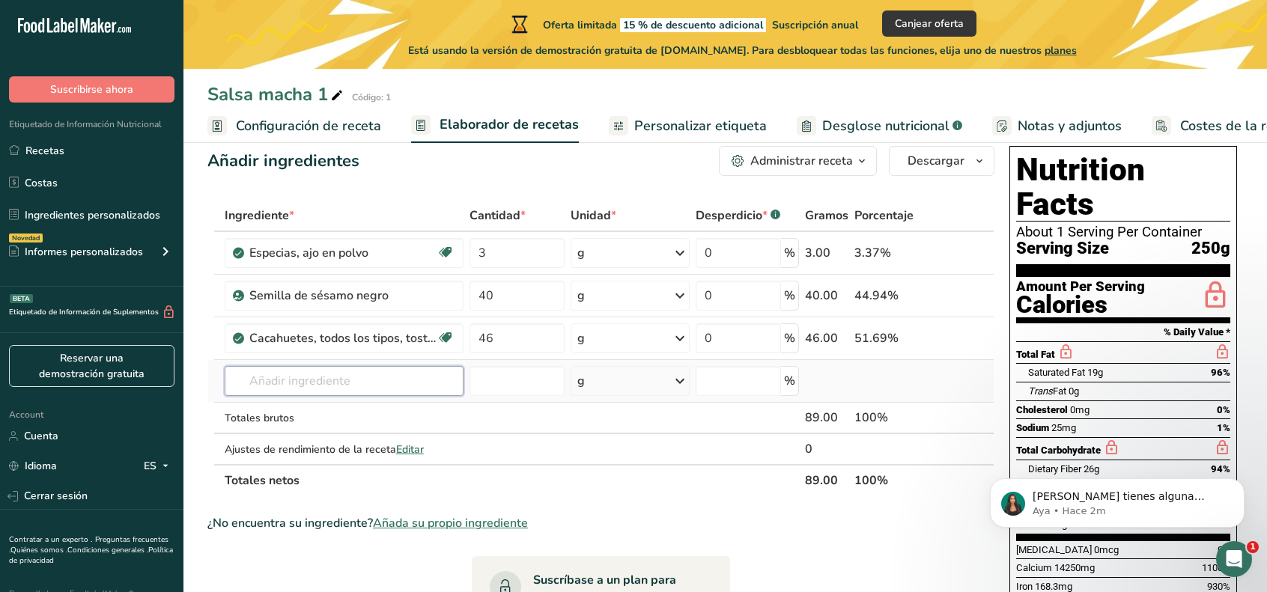
click at [314, 371] on input "text" at bounding box center [344, 381] width 239 height 30
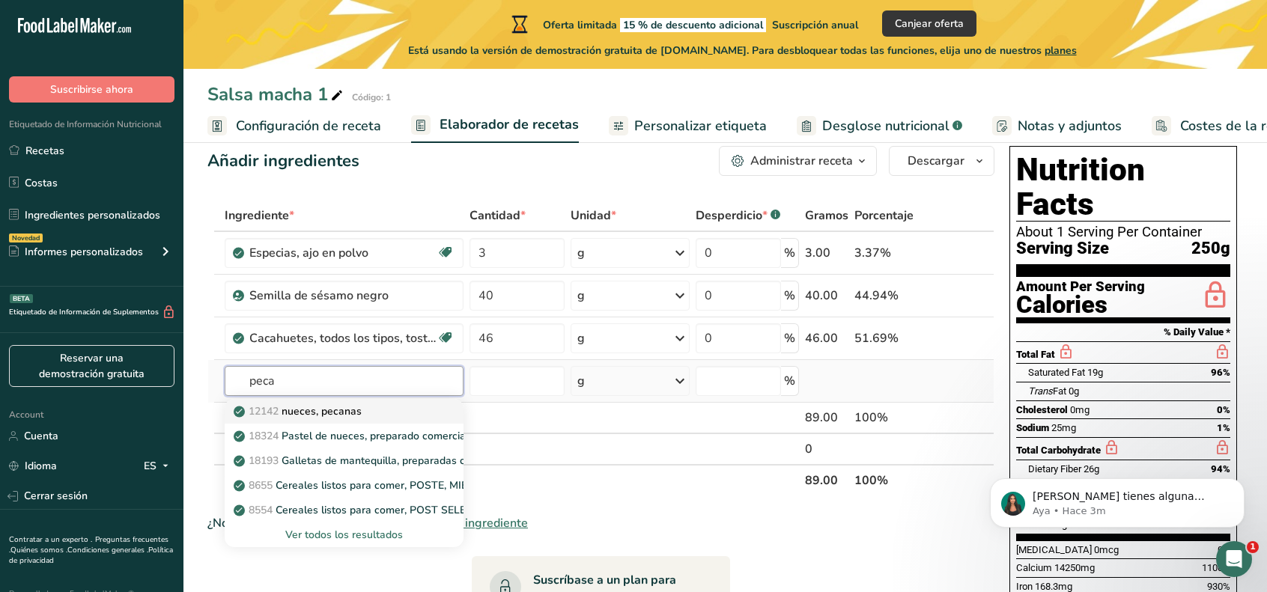
type input "peca"
click at [319, 416] on p "12142 nueces, pecanas" at bounding box center [299, 411] width 125 height 16
type input "Nuts, pecans"
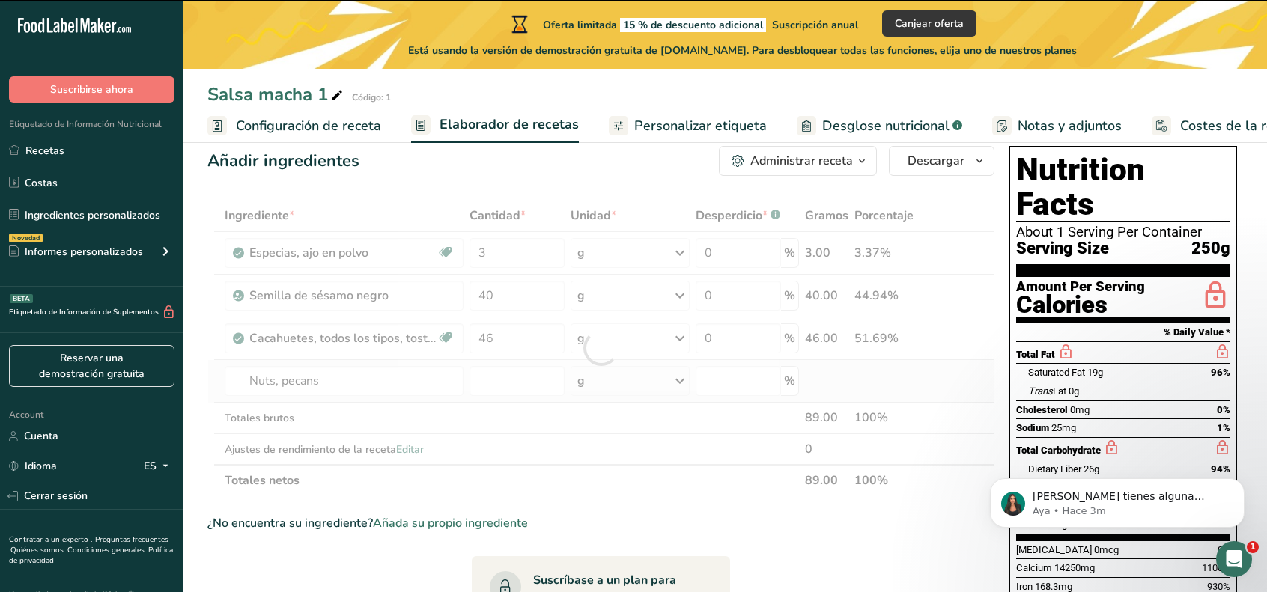
type input "0"
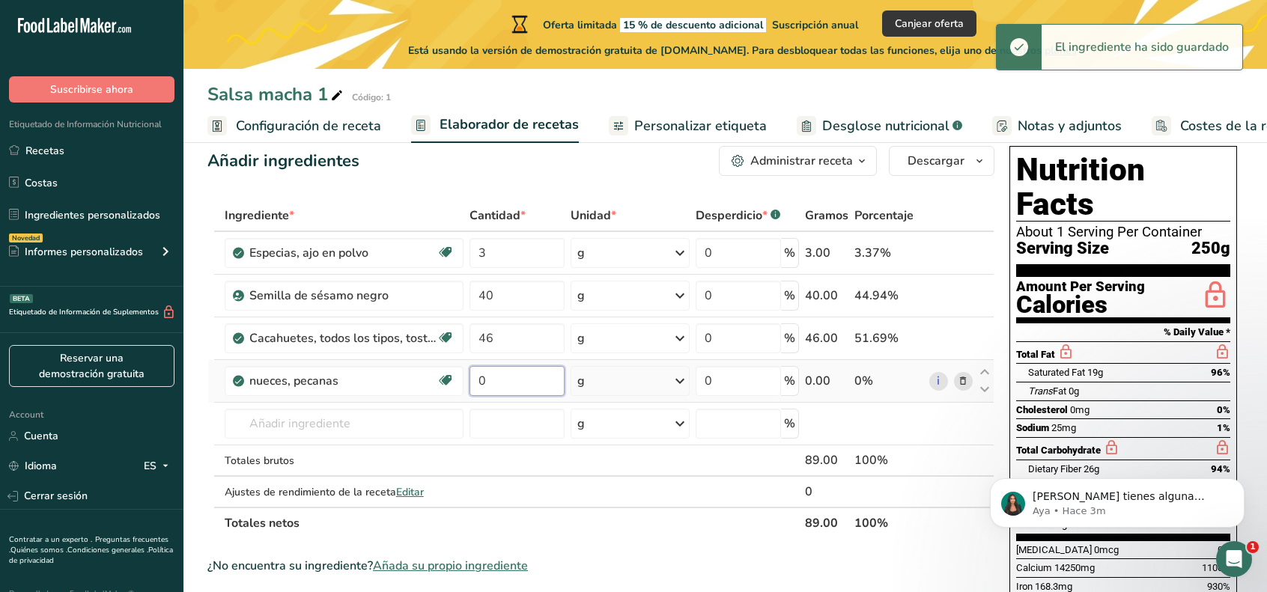
click at [512, 380] on input "0" at bounding box center [516, 381] width 95 height 30
drag, startPoint x: 506, startPoint y: 380, endPoint x: 468, endPoint y: 373, distance: 38.9
click at [469, 373] on input "0" at bounding box center [516, 381] width 95 height 30
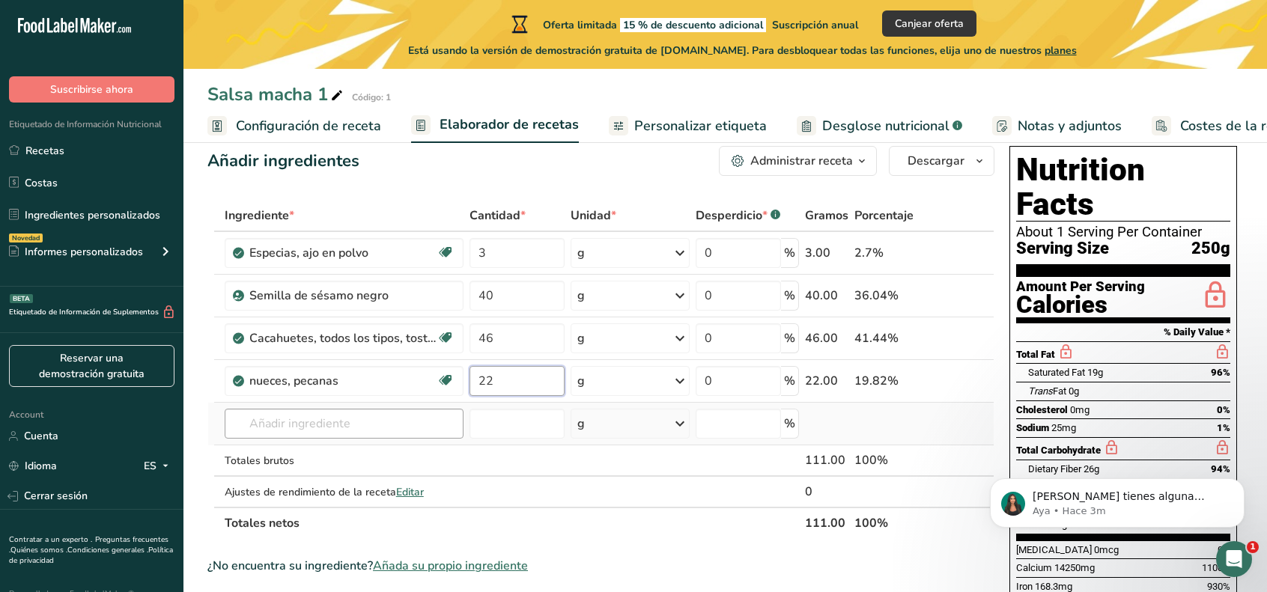
type input "22"
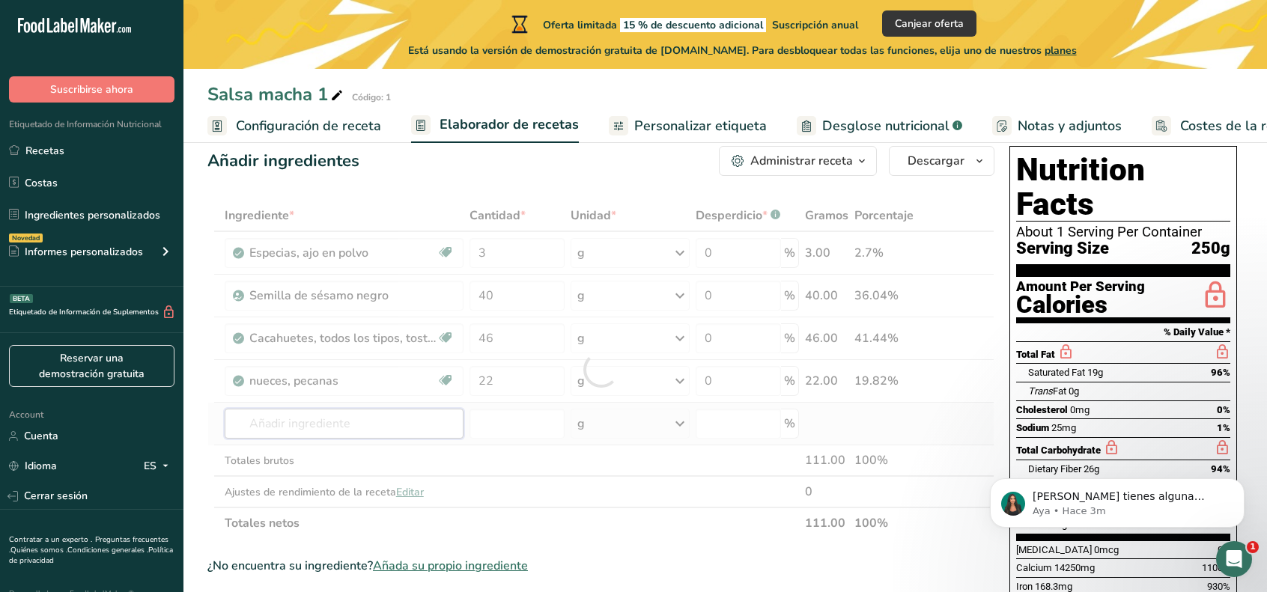
click at [424, 428] on div "Ingrediente * Cantidad * Unidad * Desperdicio * .a-a{fill:#347362;}.b-a{fill:#f…" at bounding box center [600, 369] width 787 height 339
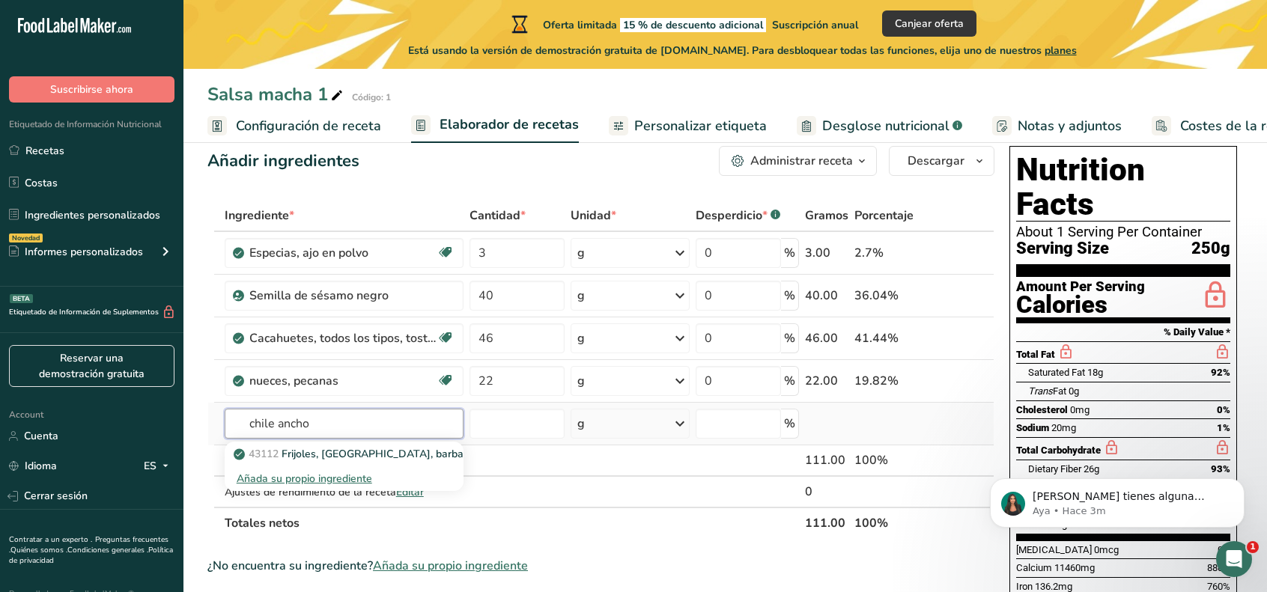
drag, startPoint x: 350, startPoint y: 426, endPoint x: 231, endPoint y: 435, distance: 119.4
click at [231, 435] on input "chile ancho" at bounding box center [344, 424] width 239 height 30
type input "chile seco"
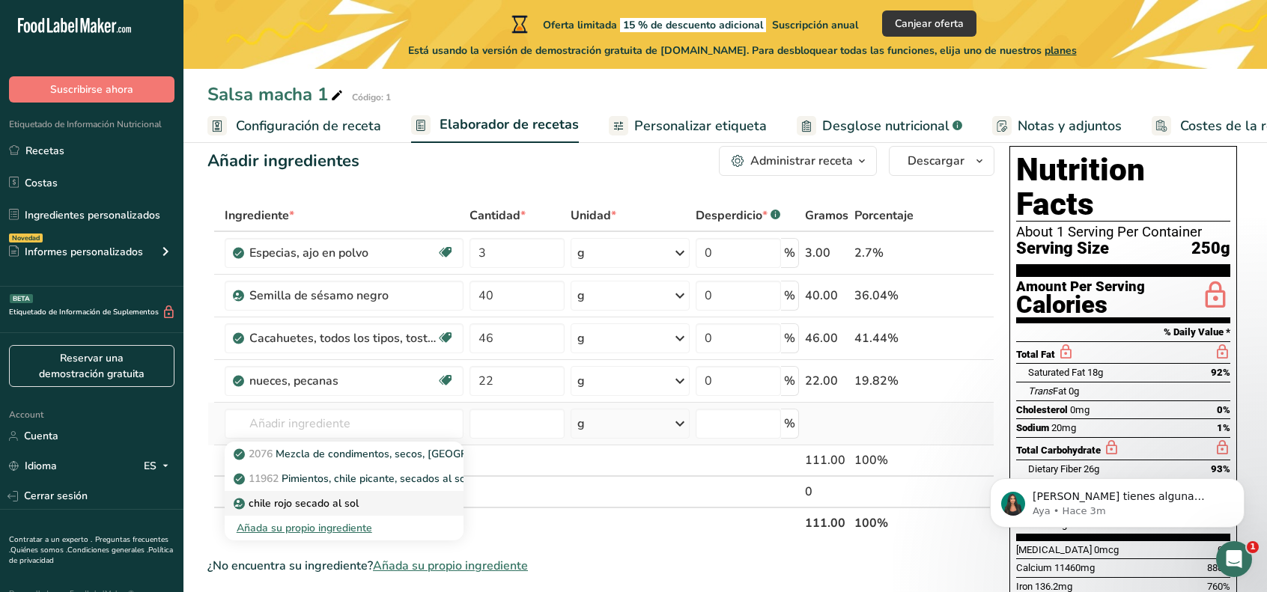
click at [314, 505] on p "chile rojo secado al sol" at bounding box center [298, 504] width 122 height 16
type input "sun-dried red chile"
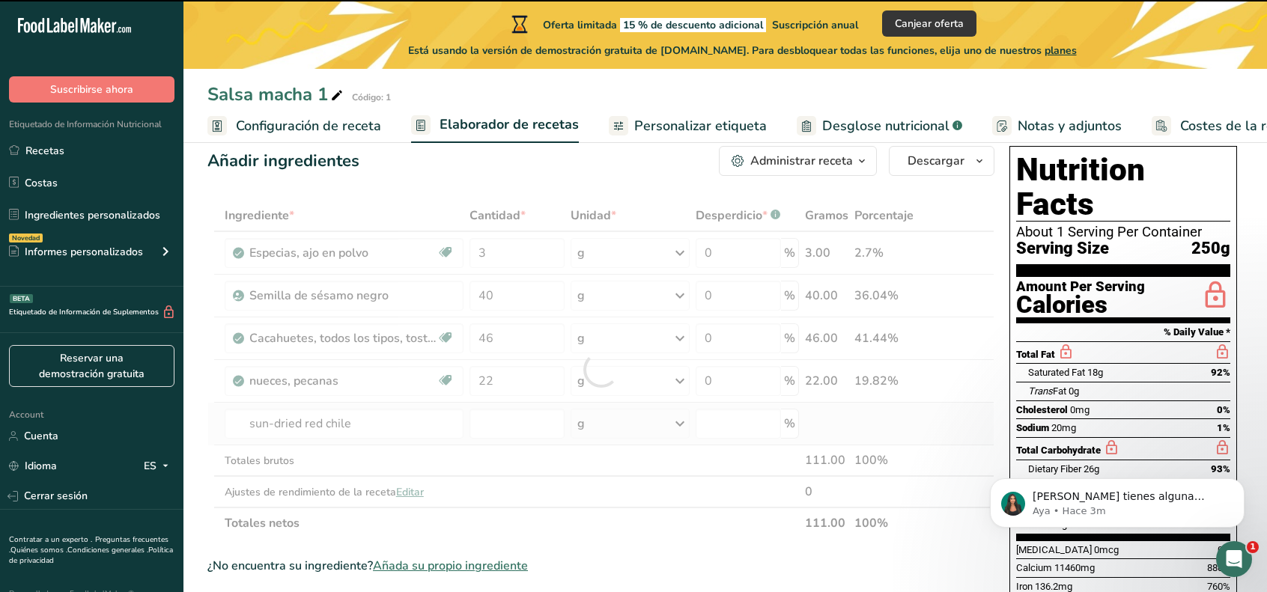
type input "0"
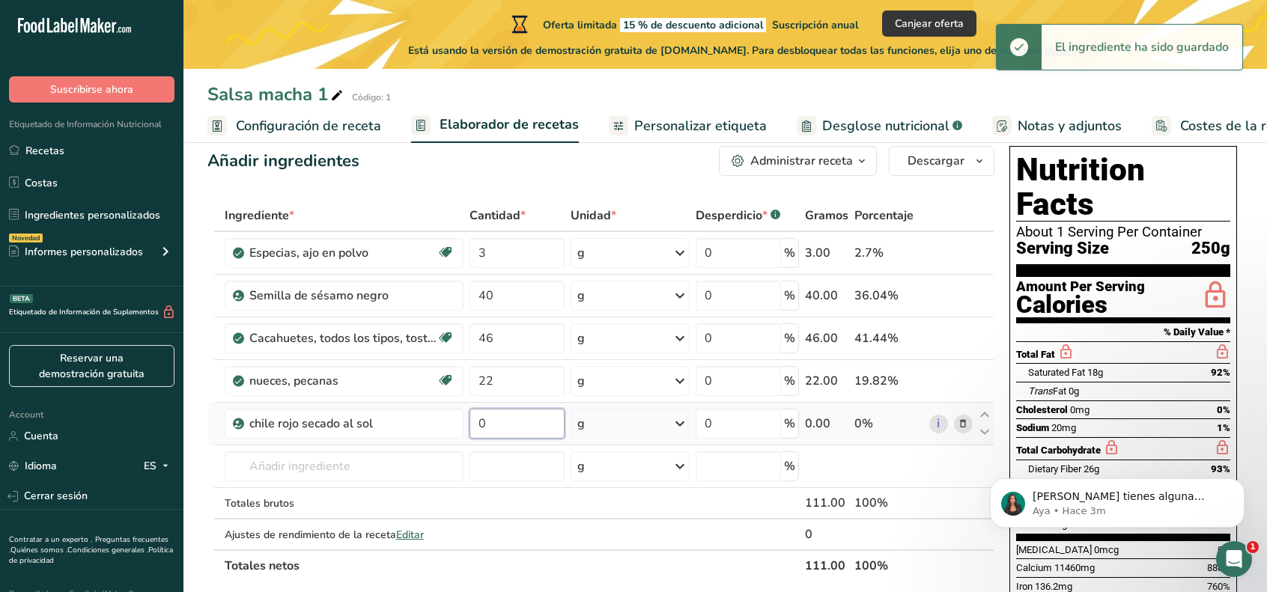
click at [493, 410] on input "0" at bounding box center [516, 424] width 95 height 30
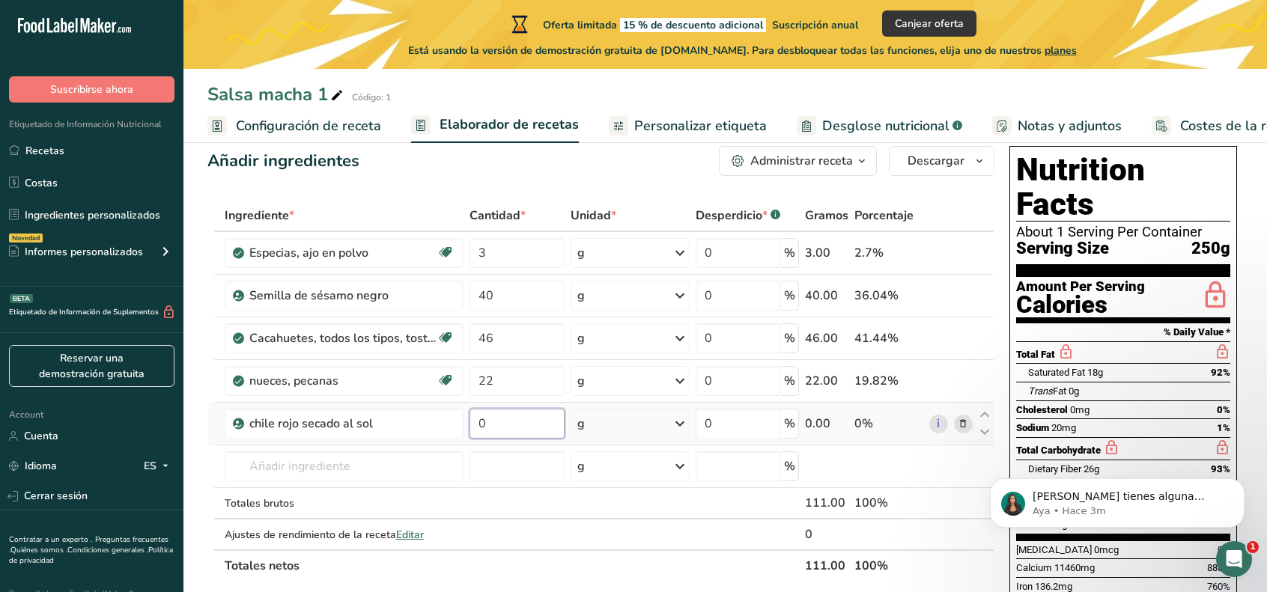
drag, startPoint x: 491, startPoint y: 414, endPoint x: 472, endPoint y: 417, distance: 19.7
click at [472, 417] on input "0" at bounding box center [516, 424] width 95 height 30
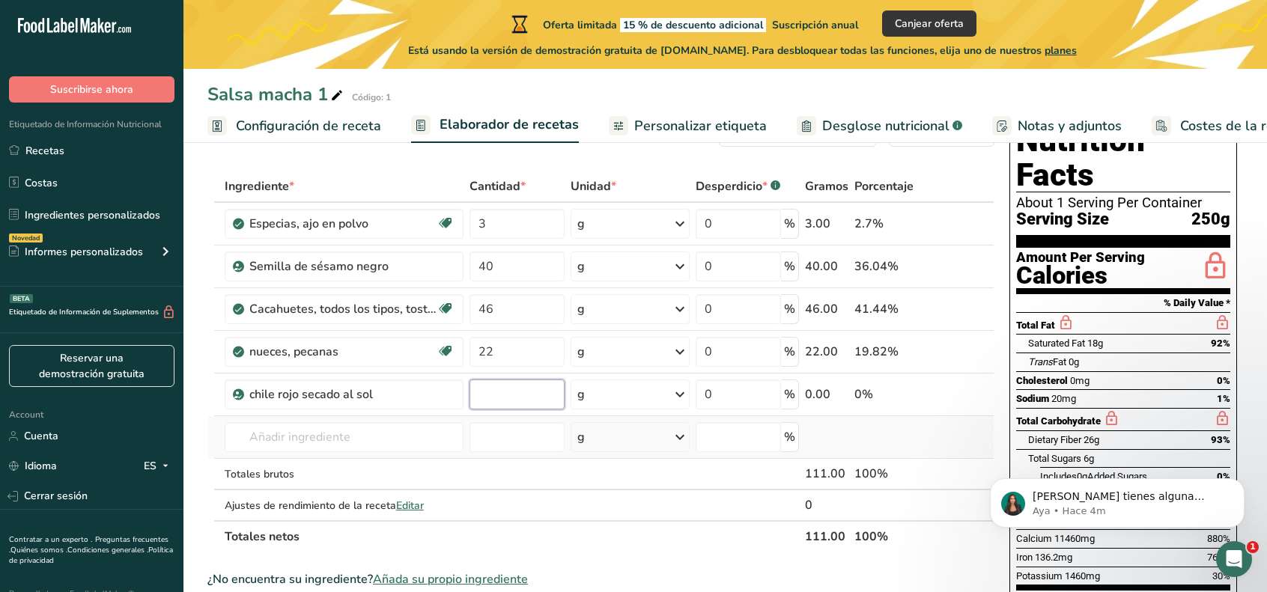
scroll to position [0, 0]
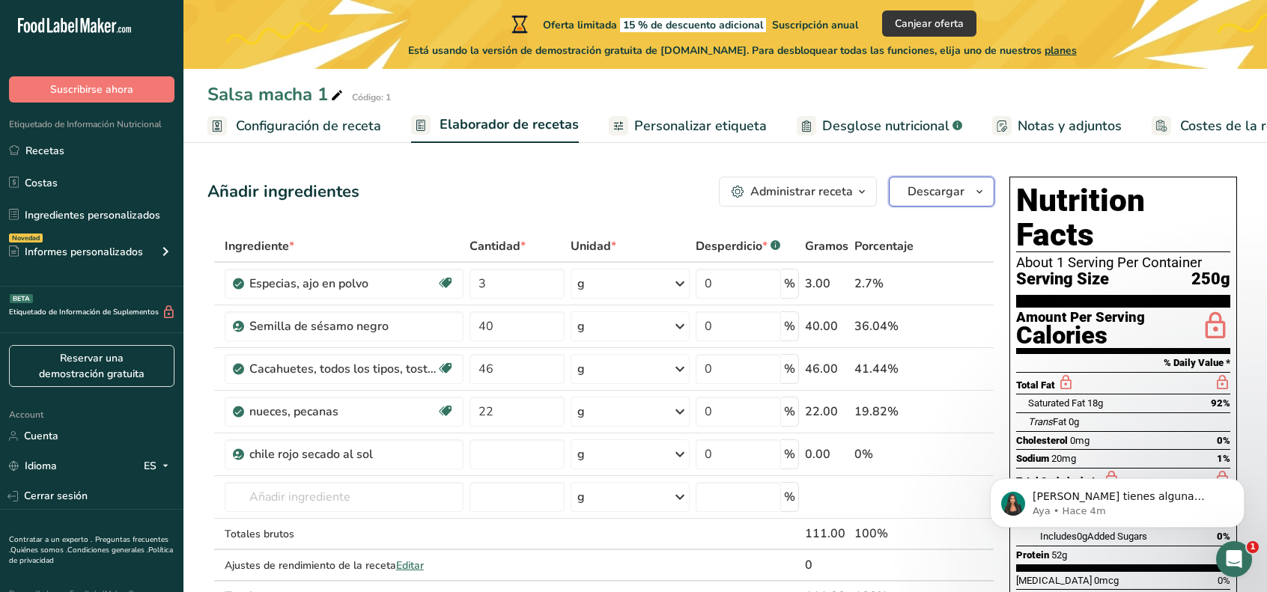
type input "0"
click at [970, 188] on span "button" at bounding box center [979, 192] width 18 height 18
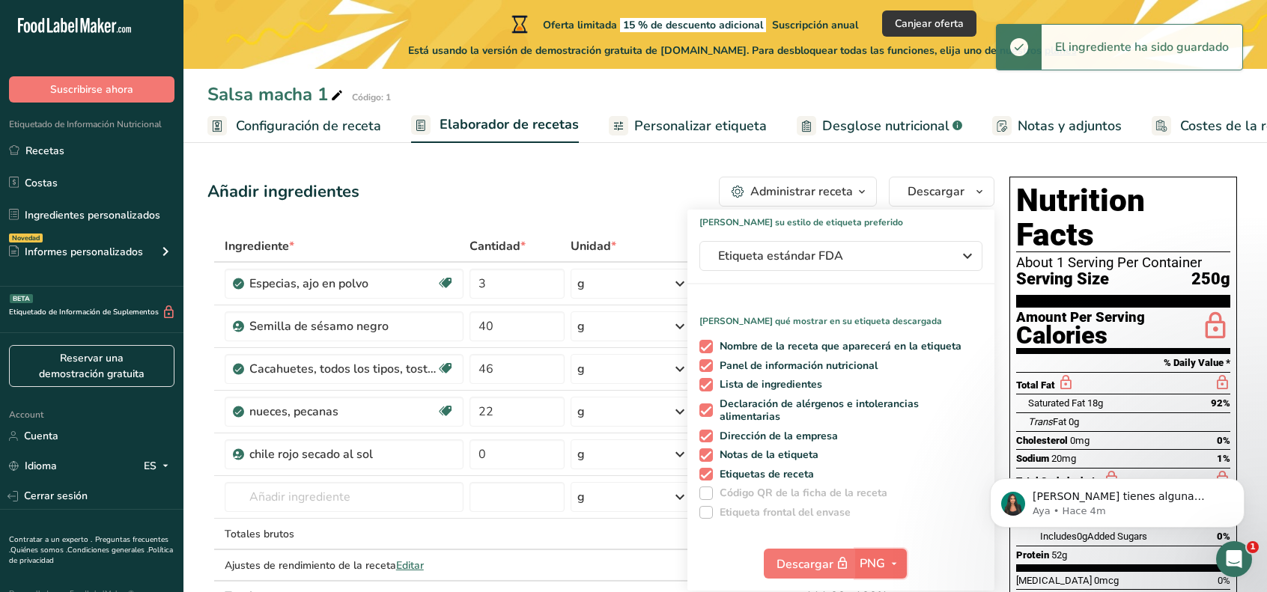
click at [898, 565] on icon "button" at bounding box center [894, 564] width 12 height 19
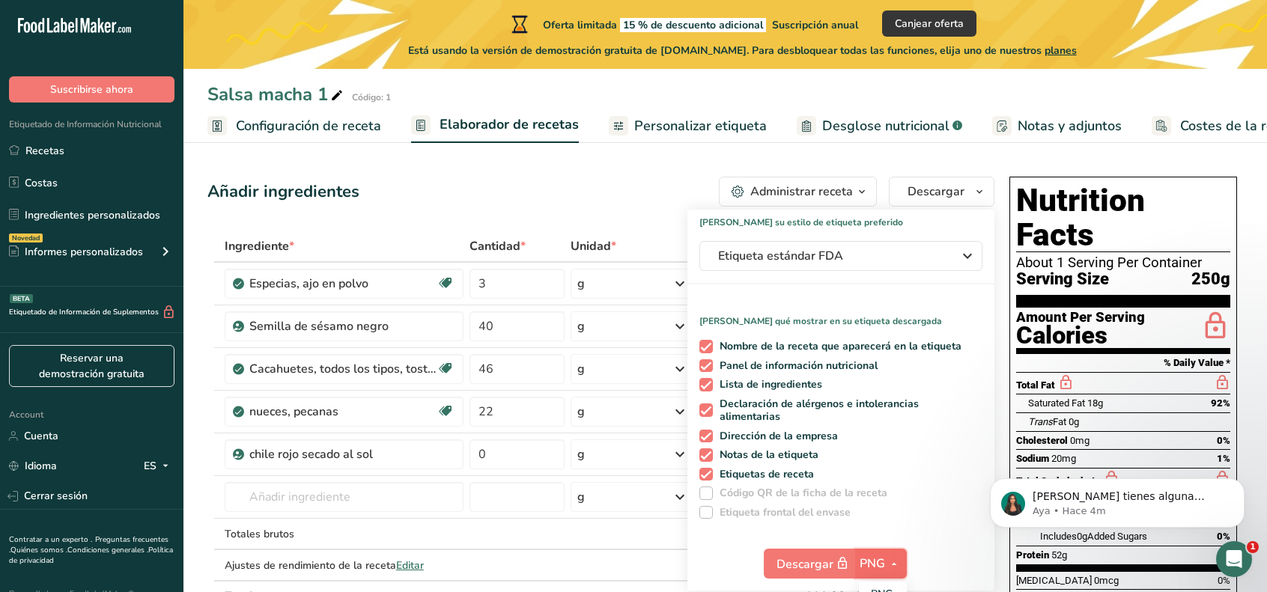
click at [890, 565] on icon "button" at bounding box center [894, 564] width 12 height 19
click at [885, 561] on span "button" at bounding box center [894, 564] width 18 height 18
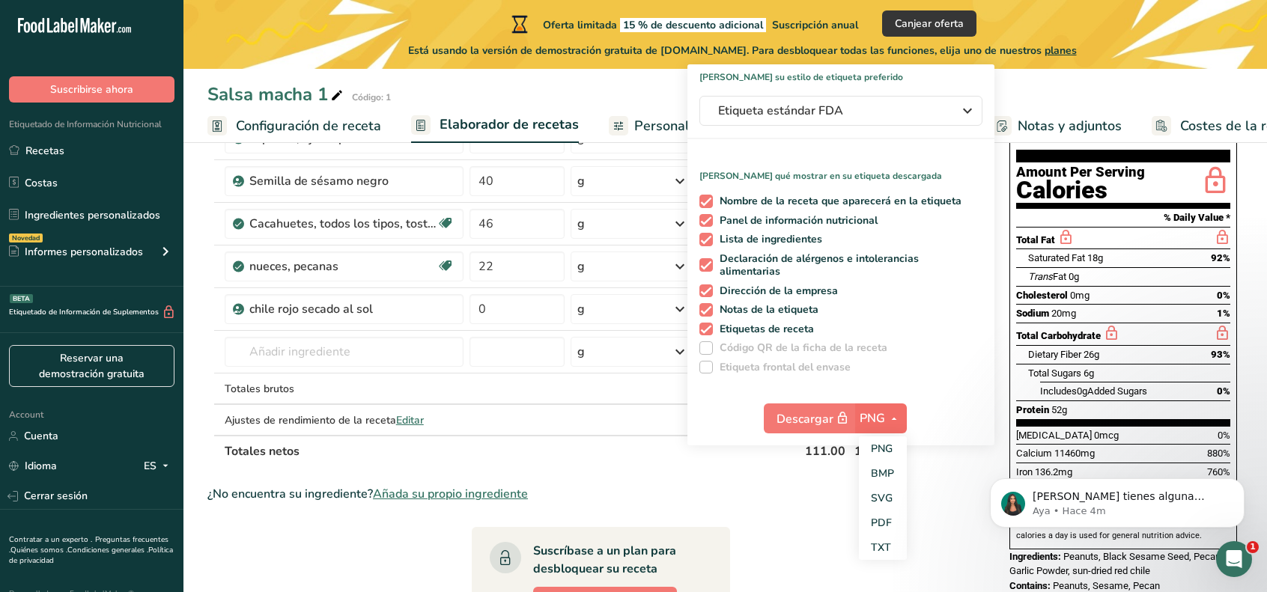
click at [885, 561] on section "Ingrediente * Cantidad * Unidad * Desperdicio * .a-a{fill:#347362;}.b-a{fill:#f…" at bounding box center [600, 507] width 787 height 844
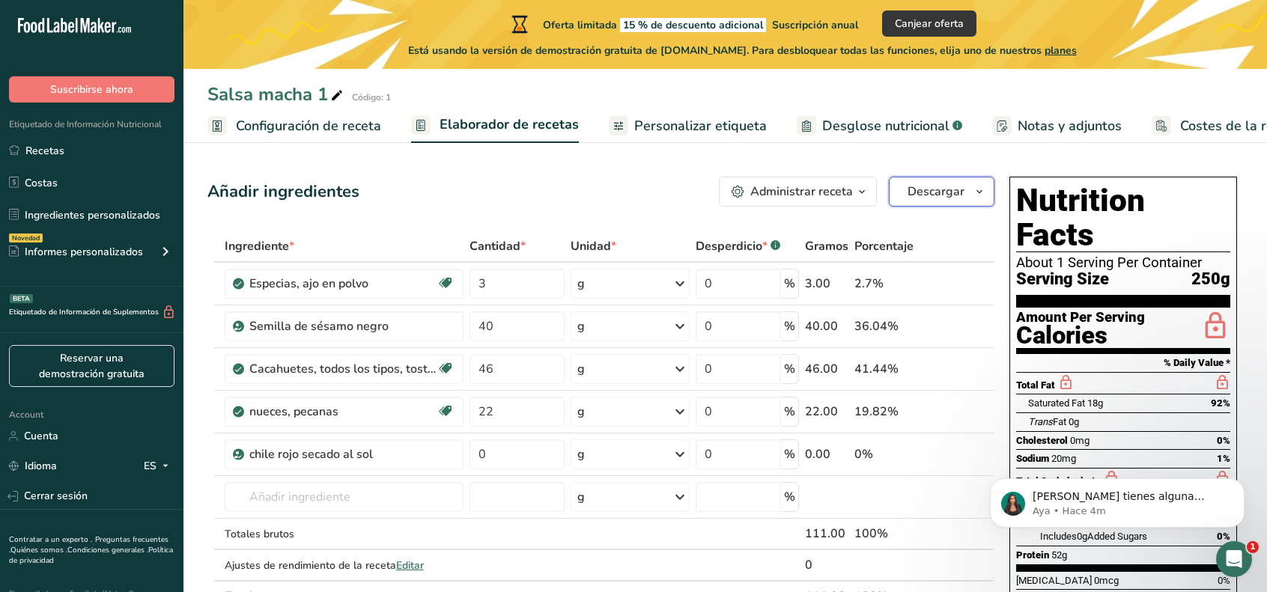
click at [918, 184] on span "Descargar" at bounding box center [935, 192] width 57 height 18
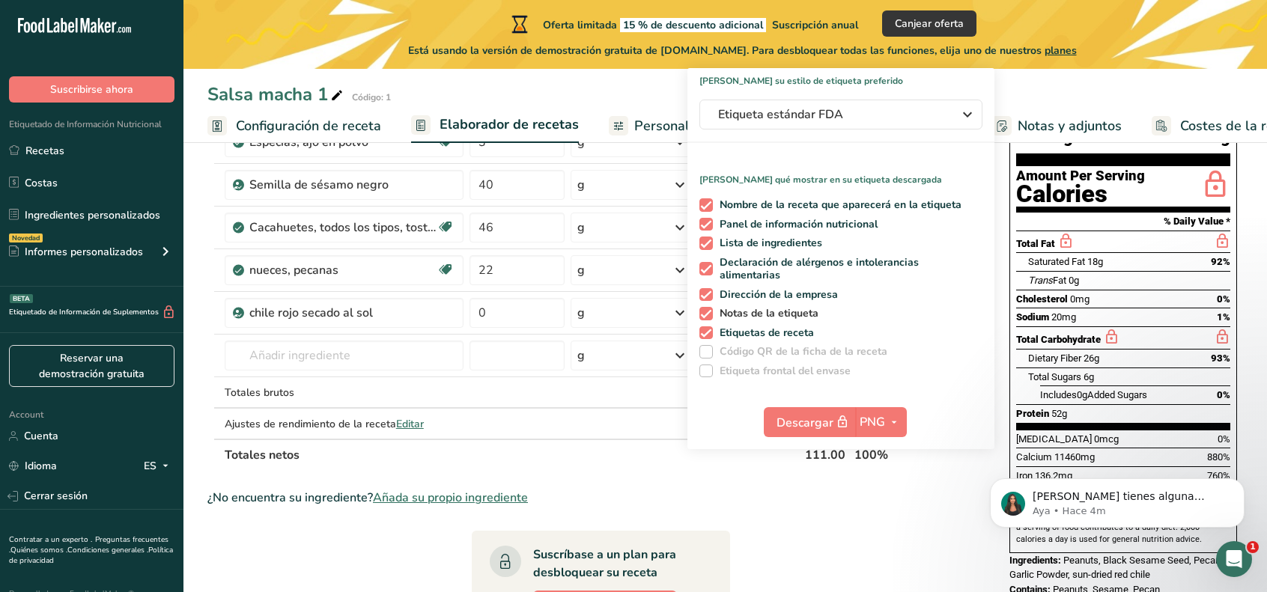
scroll to position [156, 0]
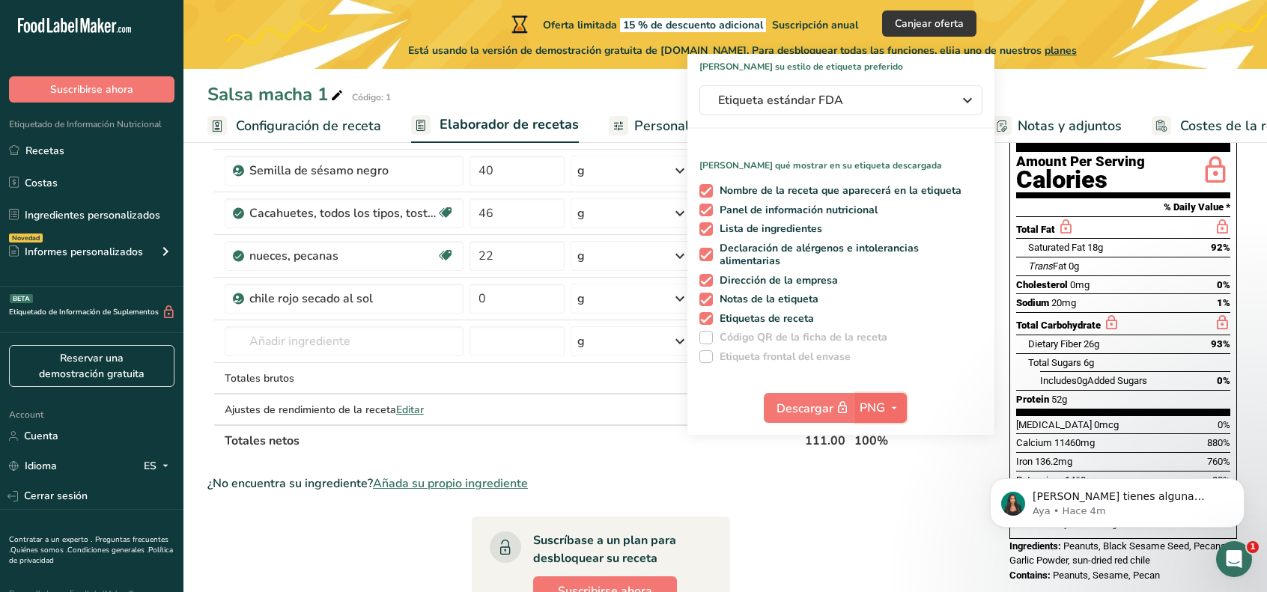
click at [890, 412] on icon "button" at bounding box center [894, 408] width 12 height 19
click at [880, 516] on link "PDF" at bounding box center [883, 512] width 48 height 25
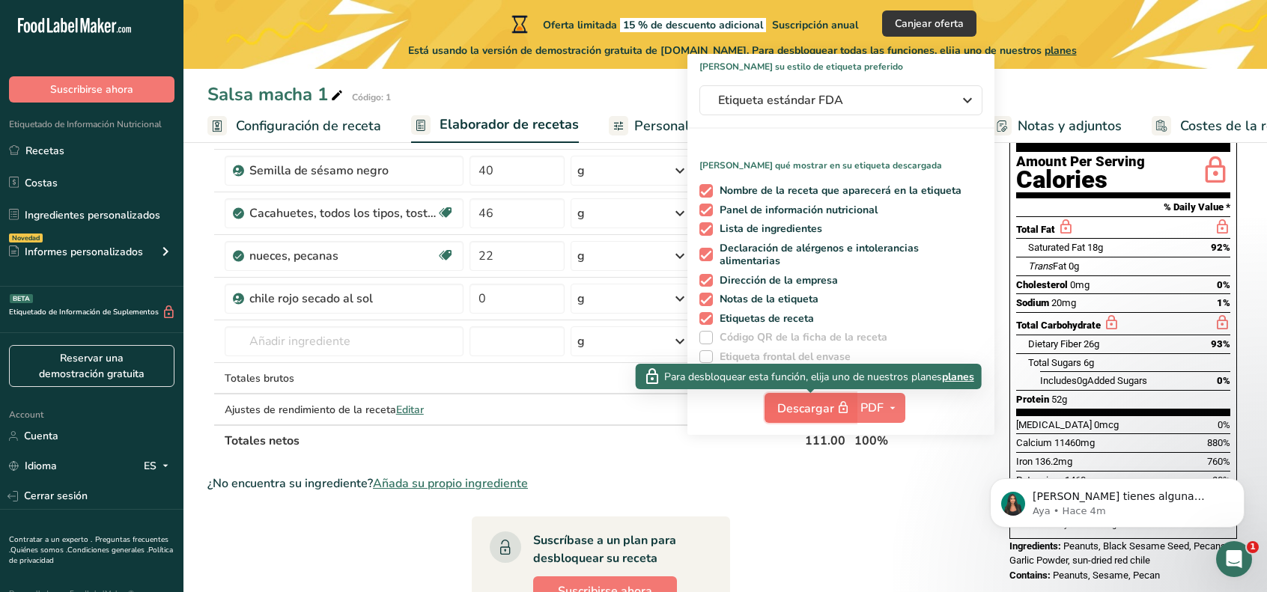
click at [807, 409] on span "Descargar" at bounding box center [814, 408] width 75 height 19
